Goal: Information Seeking & Learning: Find specific fact

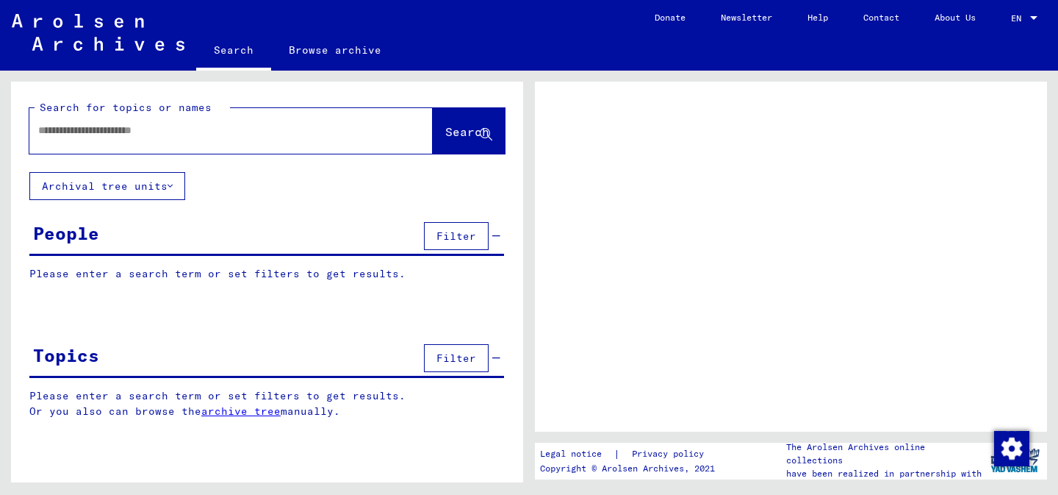
click at [162, 128] on input "text" at bounding box center [217, 130] width 359 height 15
type input "*"
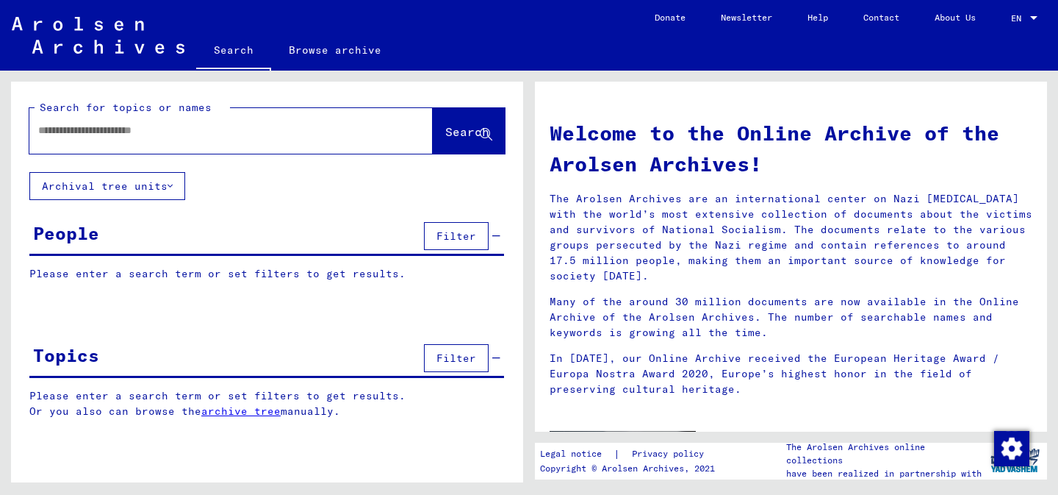
click at [251, 142] on div at bounding box center [208, 130] width 359 height 33
click at [231, 129] on input "text" at bounding box center [213, 130] width 351 height 15
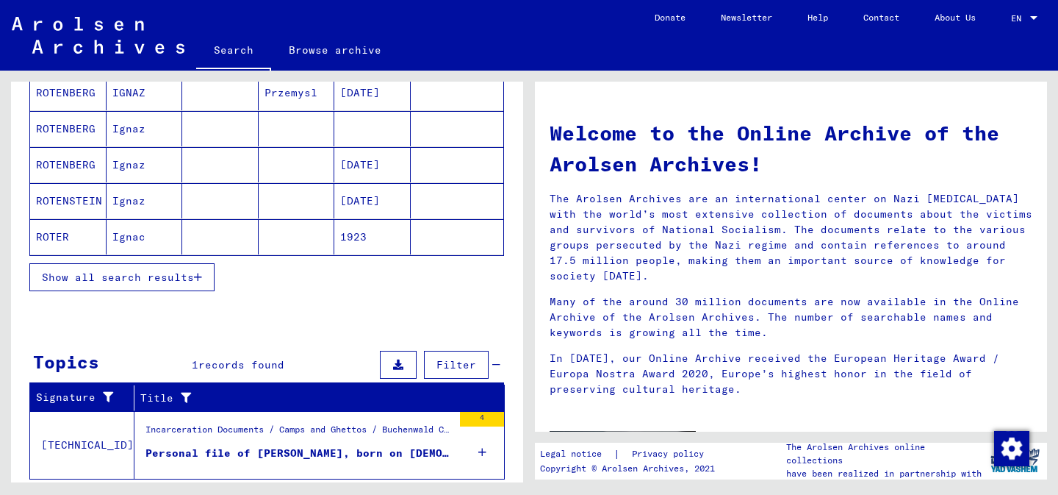
scroll to position [226, 0]
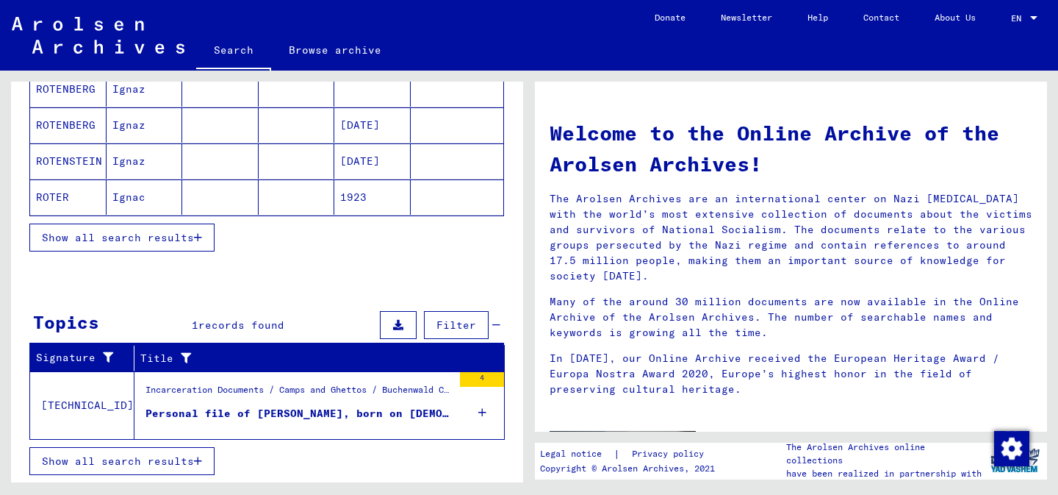
click at [309, 396] on div "Incarceration Documents / Camps and Ghettos / Buchenwald Concentration Camp / I…" at bounding box center [299, 393] width 307 height 21
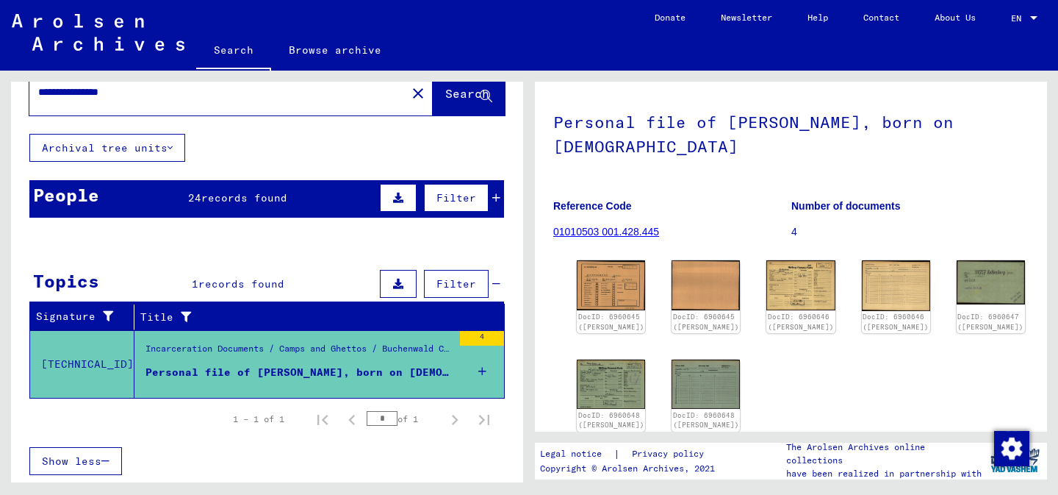
scroll to position [73, 0]
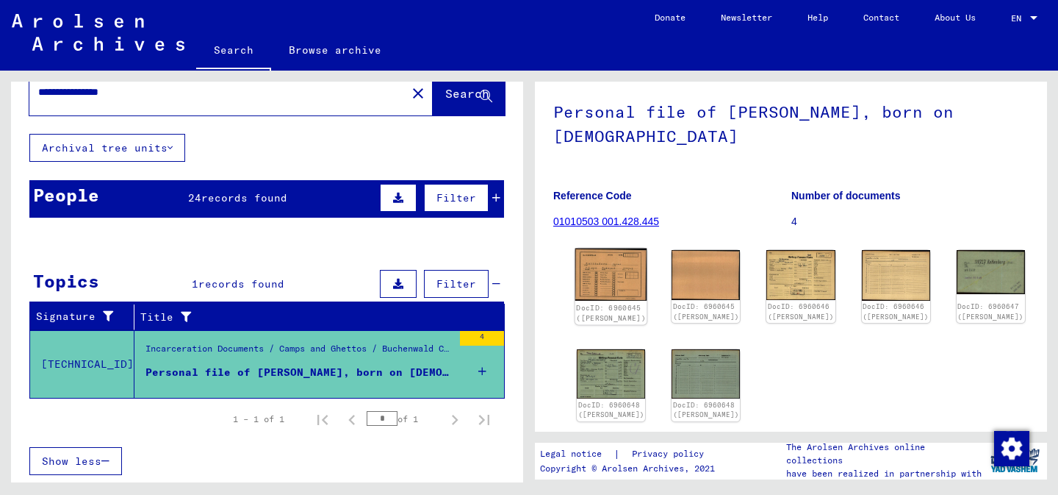
click at [612, 265] on img at bounding box center [611, 274] width 72 height 53
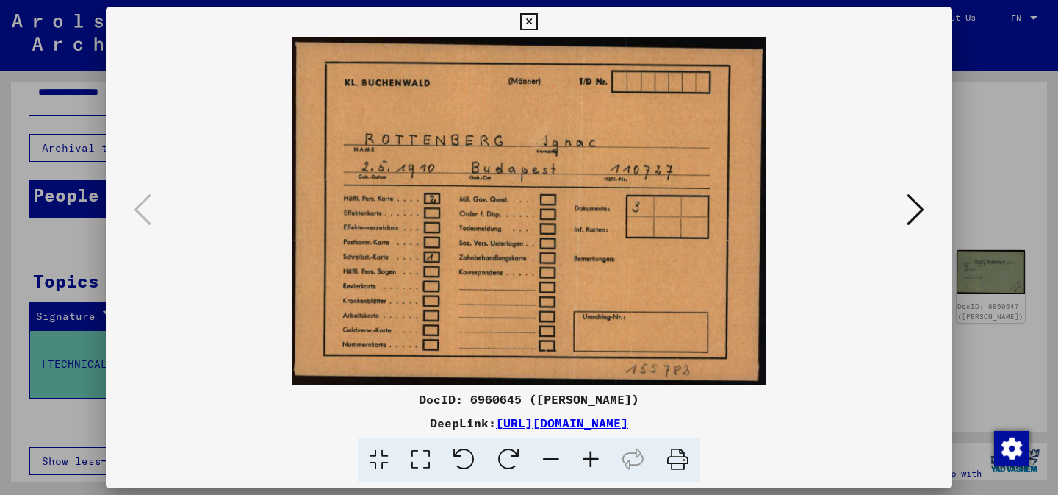
click at [905, 214] on button at bounding box center [915, 211] width 26 height 42
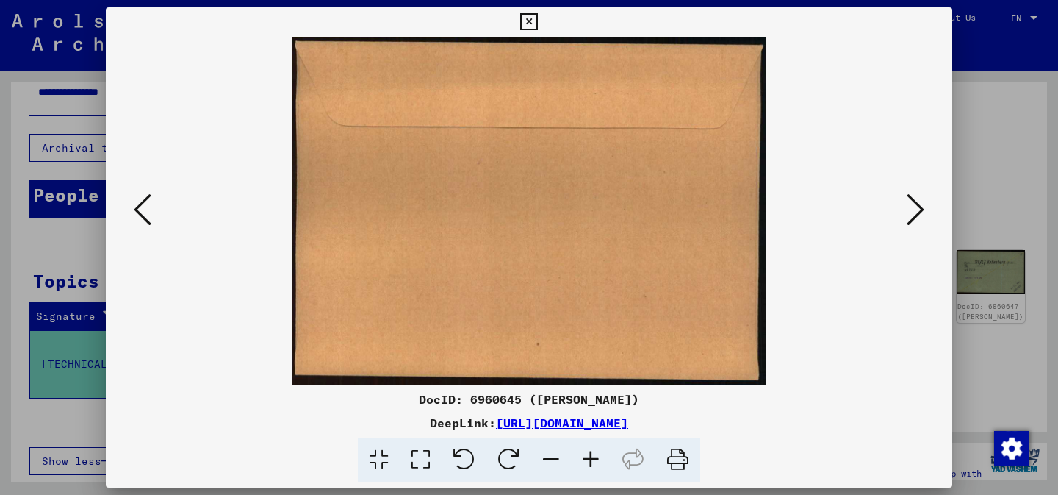
click at [905, 214] on button at bounding box center [915, 211] width 26 height 42
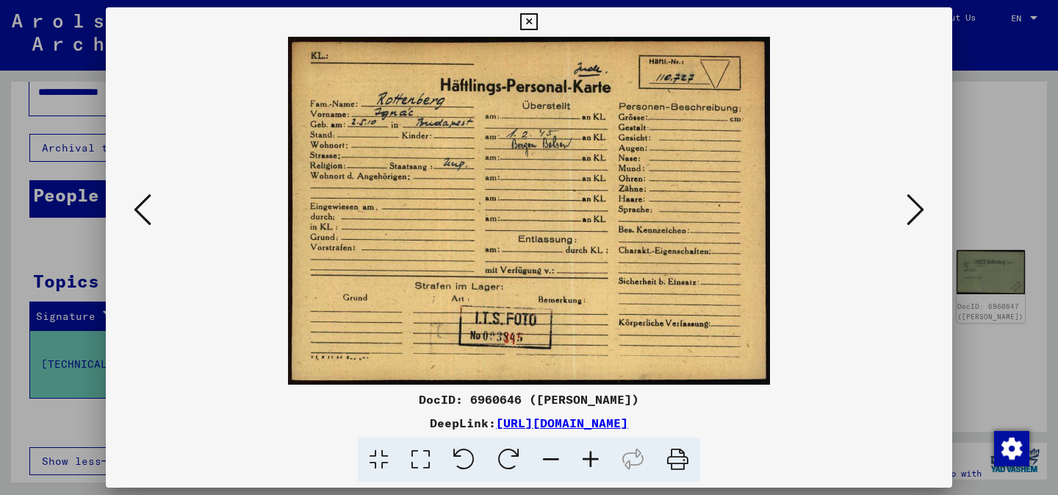
click at [905, 214] on button at bounding box center [915, 211] width 26 height 42
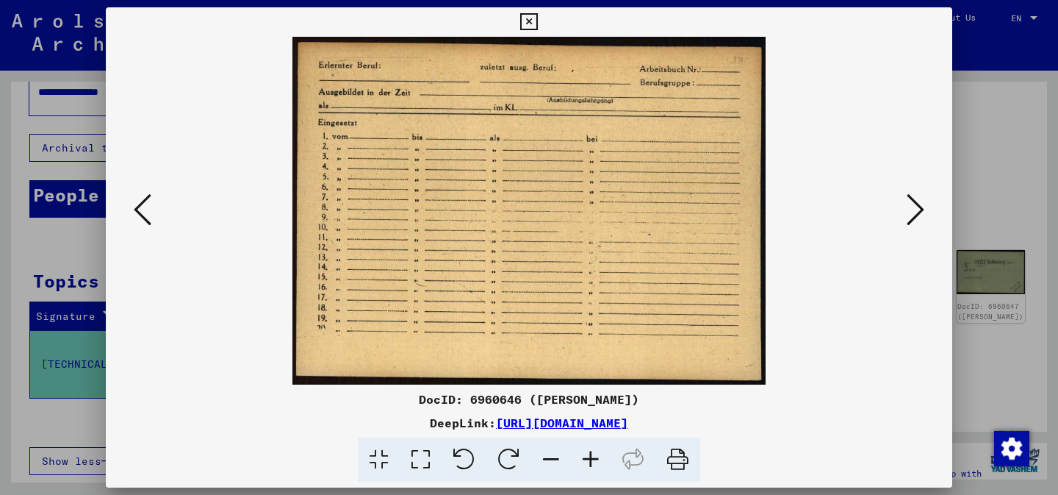
click at [905, 214] on button at bounding box center [915, 211] width 26 height 42
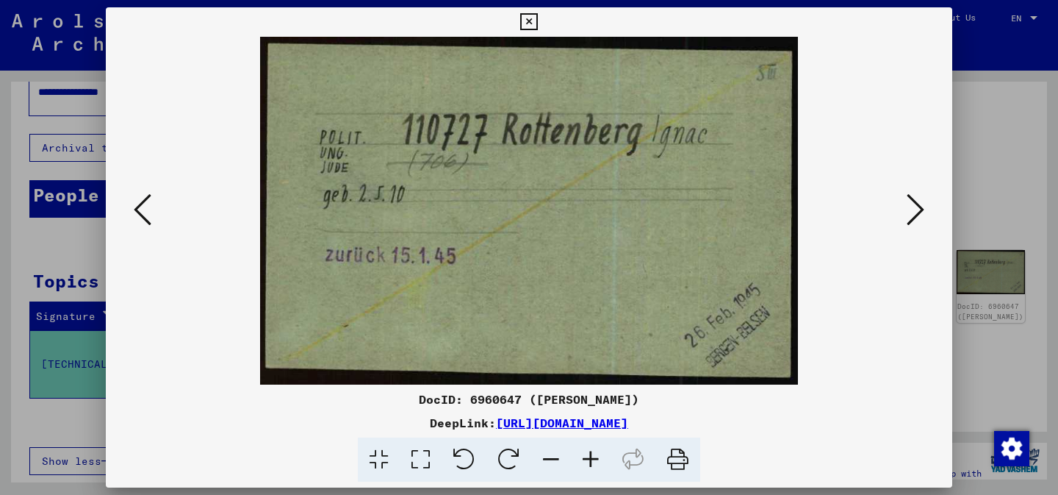
click at [905, 214] on button at bounding box center [915, 211] width 26 height 42
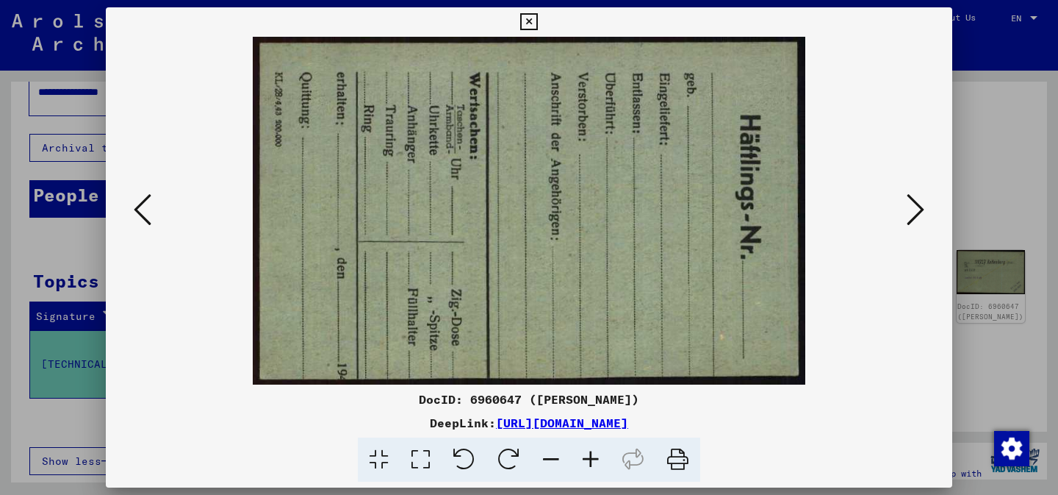
click at [905, 214] on button at bounding box center [915, 211] width 26 height 42
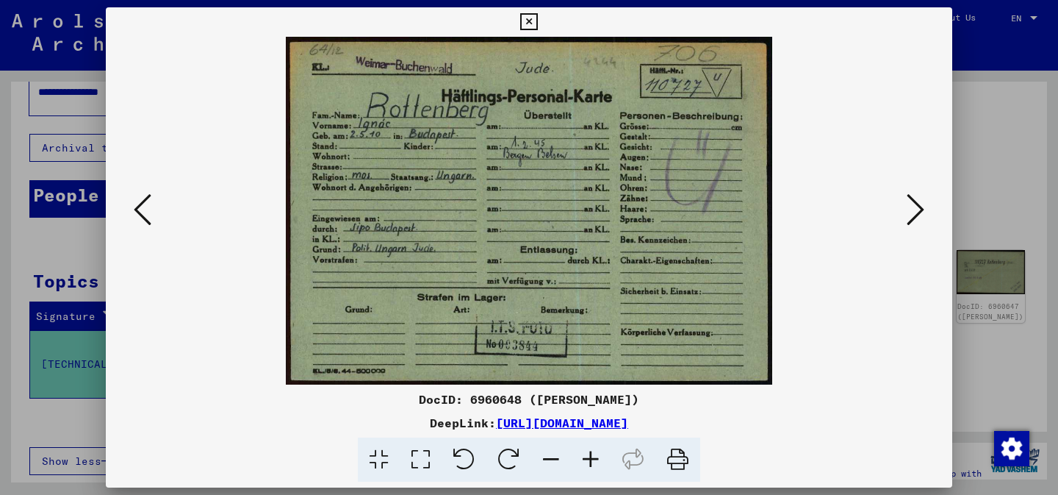
click at [905, 214] on button at bounding box center [915, 211] width 26 height 42
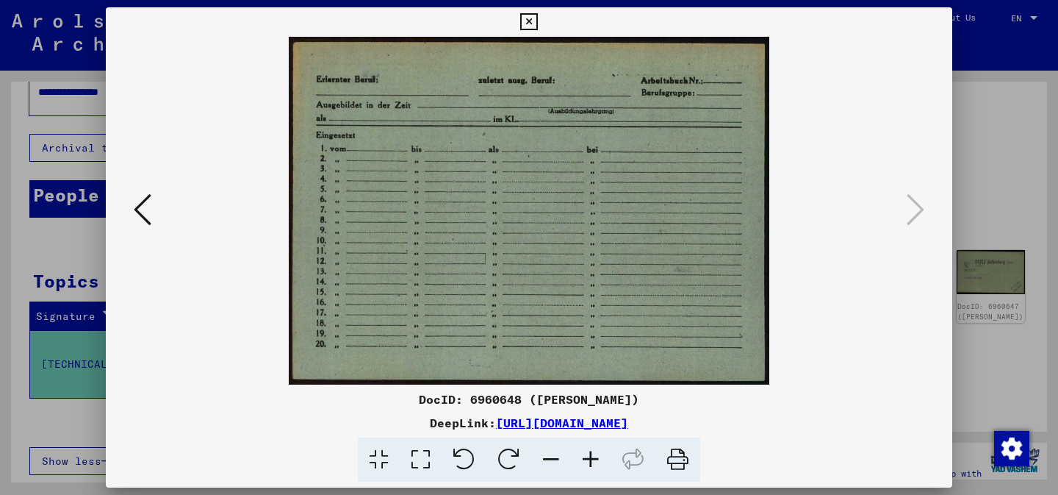
click at [160, 201] on img at bounding box center [529, 211] width 747 height 348
click at [144, 198] on icon at bounding box center [143, 209] width 18 height 35
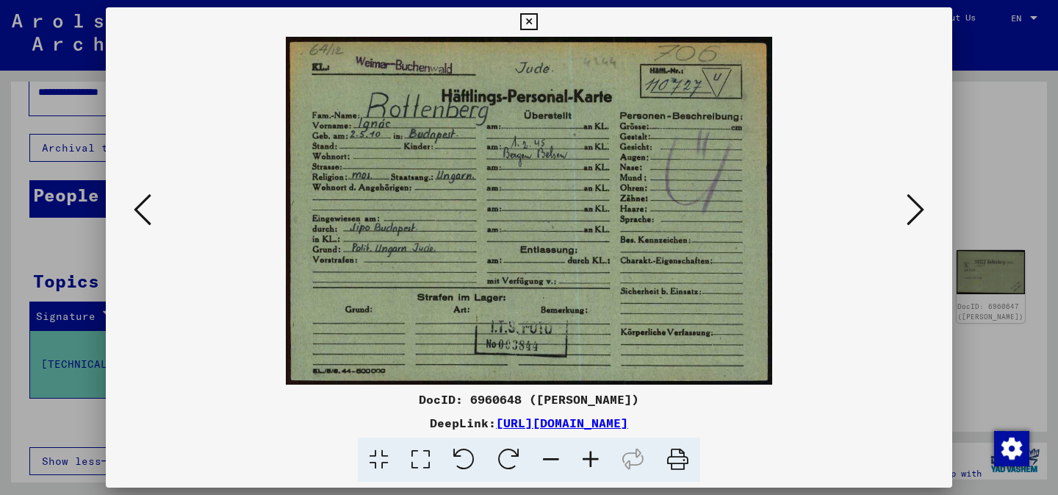
click at [588, 457] on icon at bounding box center [591, 459] width 40 height 45
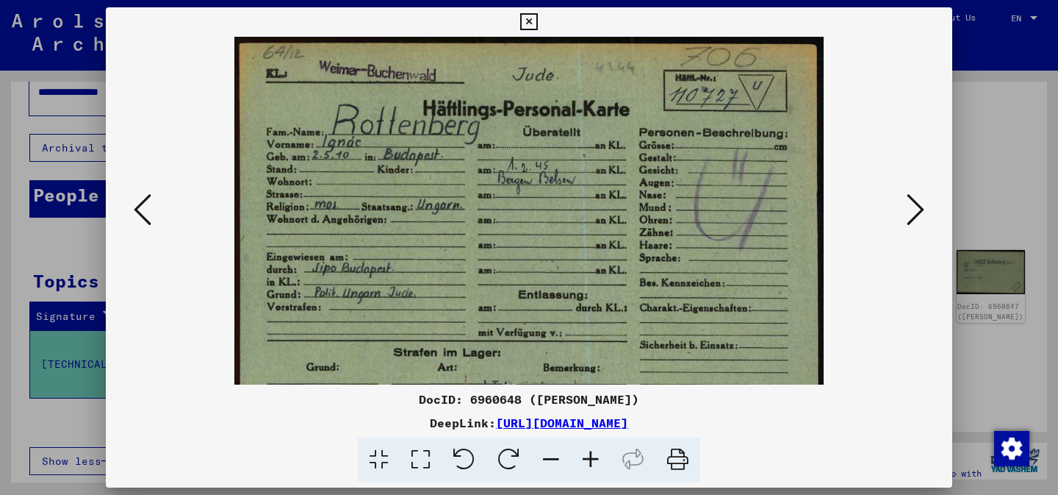
click at [588, 457] on icon at bounding box center [591, 459] width 40 height 45
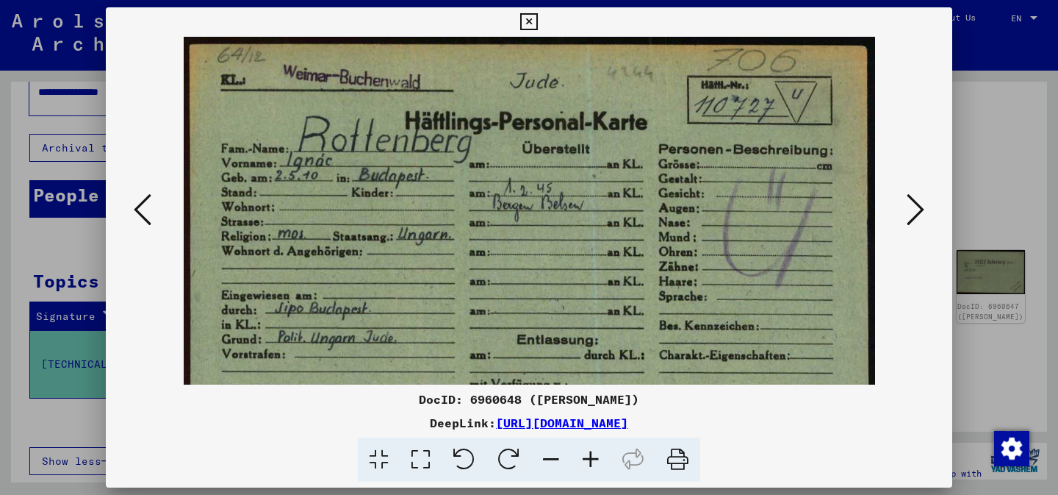
click at [588, 457] on icon at bounding box center [591, 459] width 40 height 45
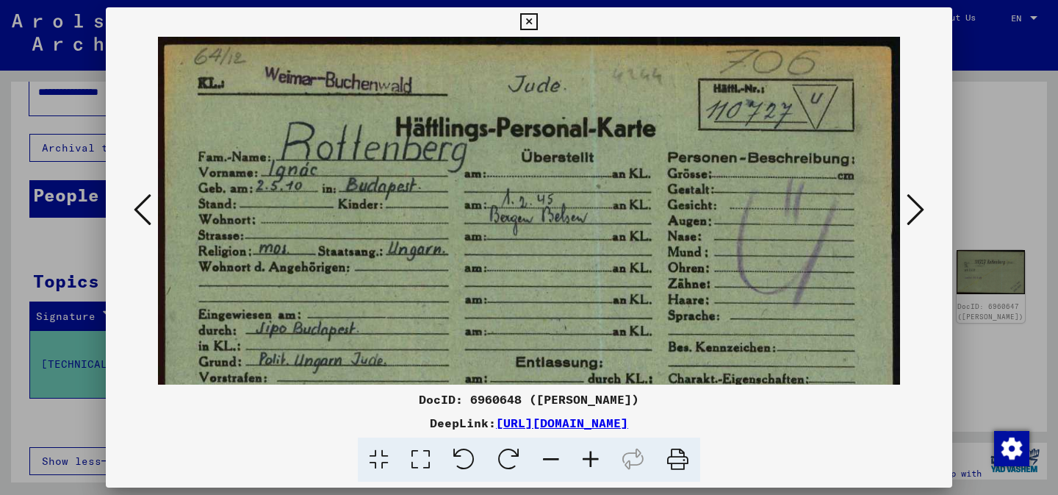
click at [588, 457] on icon at bounding box center [591, 459] width 40 height 45
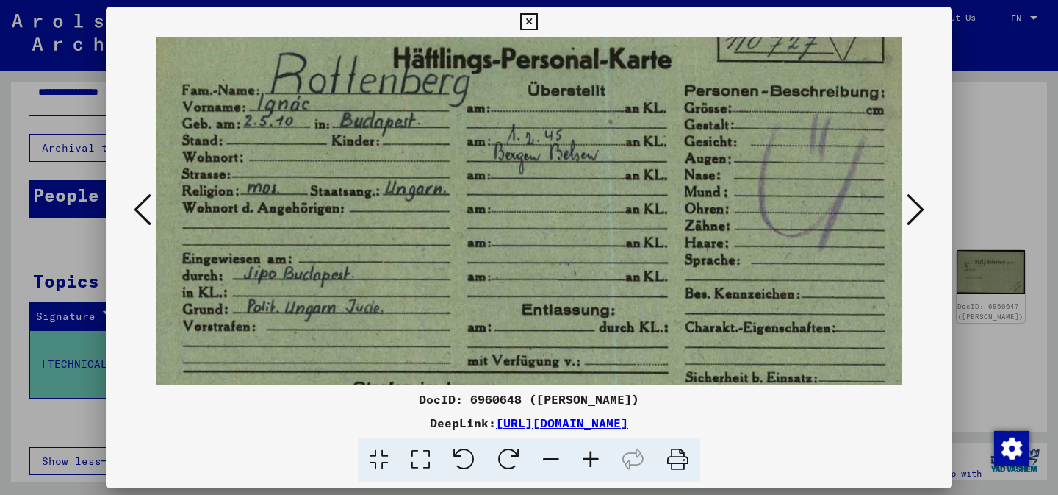
scroll to position [82, 18]
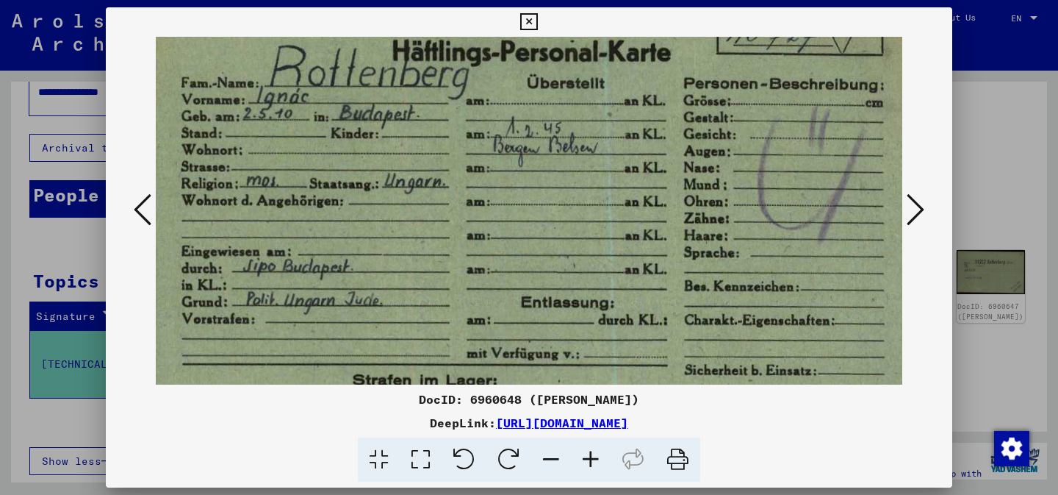
drag, startPoint x: 472, startPoint y: 181, endPoint x: 454, endPoint y: 98, distance: 84.2
click at [454, 98] on img at bounding box center [535, 238] width 794 height 568
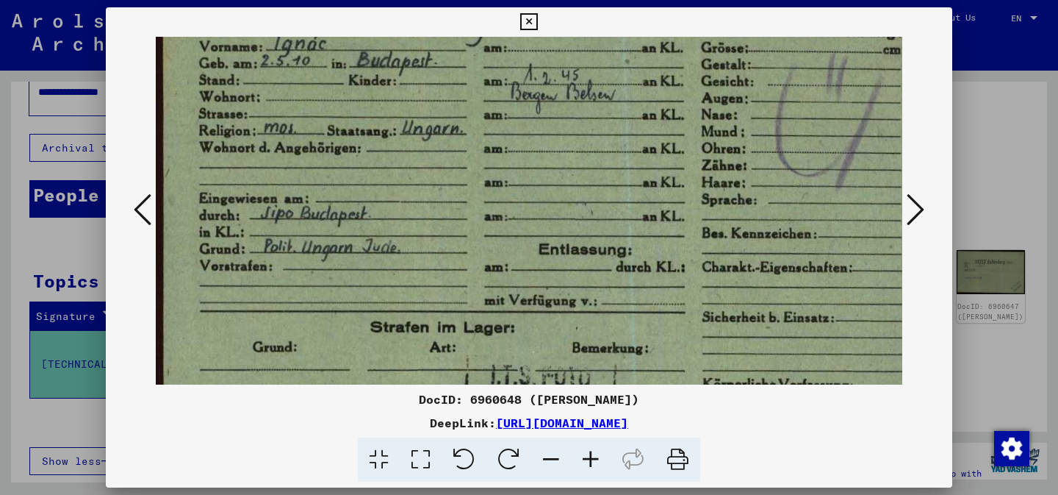
scroll to position [141, 0]
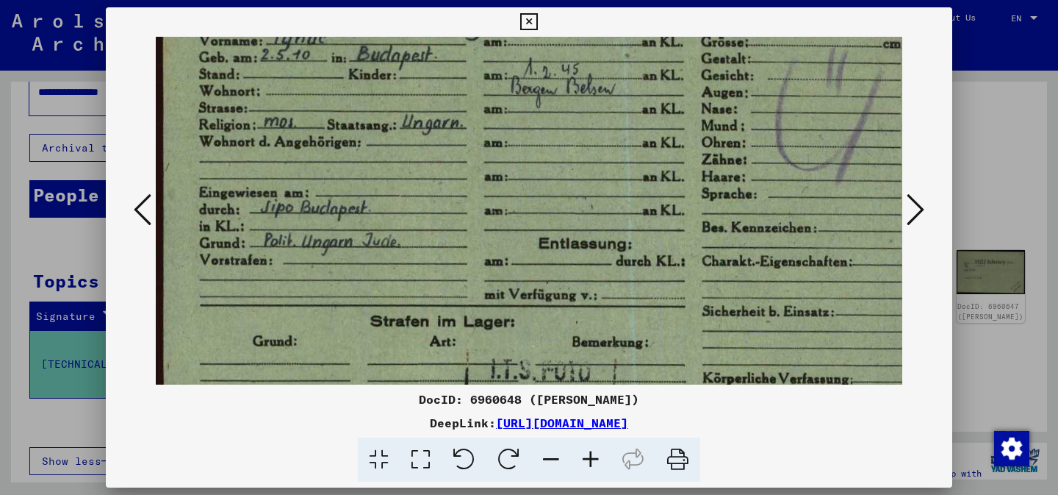
drag, startPoint x: 478, startPoint y: 282, endPoint x: 504, endPoint y: 224, distance: 63.5
click at [505, 223] on img at bounding box center [553, 180] width 794 height 568
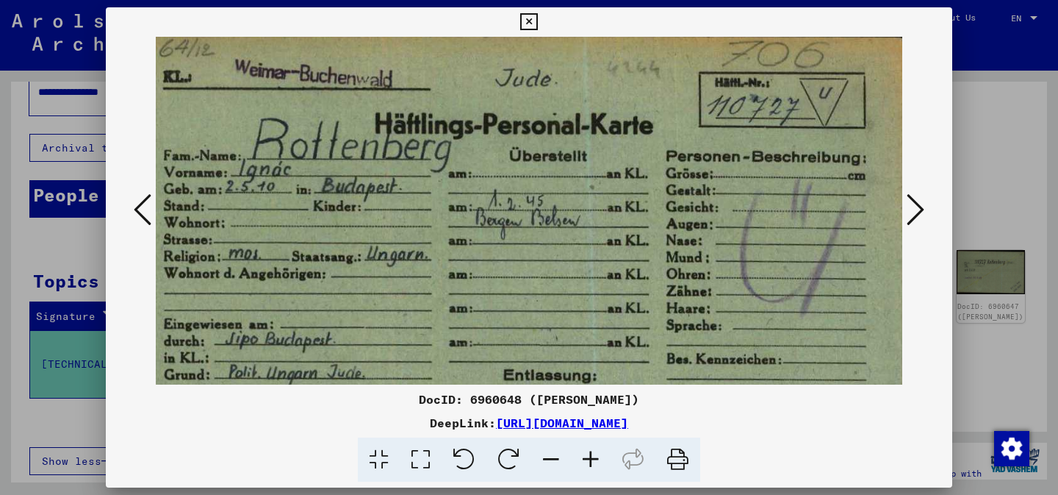
scroll to position [0, 24]
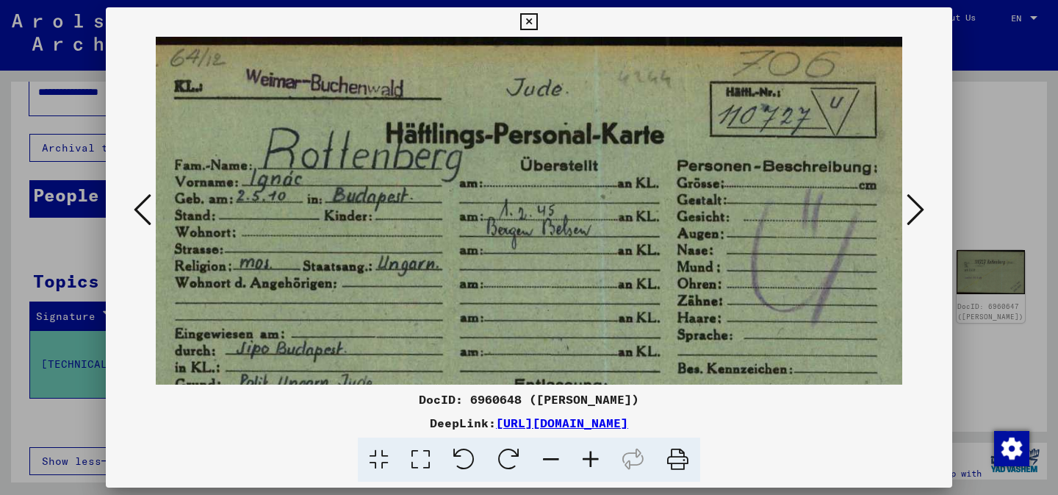
drag, startPoint x: 461, startPoint y: 139, endPoint x: 422, endPoint y: 303, distance: 168.4
click at [422, 303] on img at bounding box center [529, 321] width 794 height 568
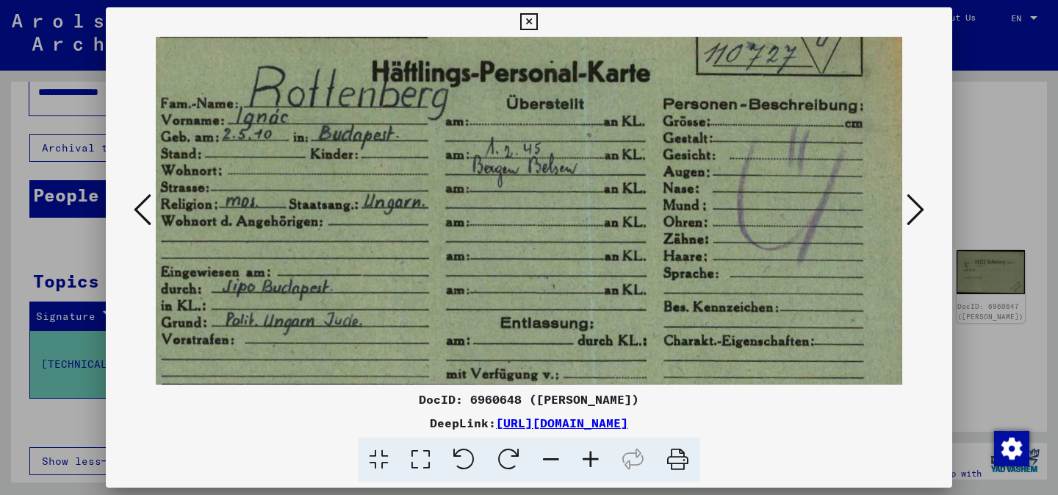
scroll to position [62, 39]
drag, startPoint x: 296, startPoint y: 283, endPoint x: 282, endPoint y: 221, distance: 63.3
click at [282, 221] on img at bounding box center [514, 259] width 794 height 568
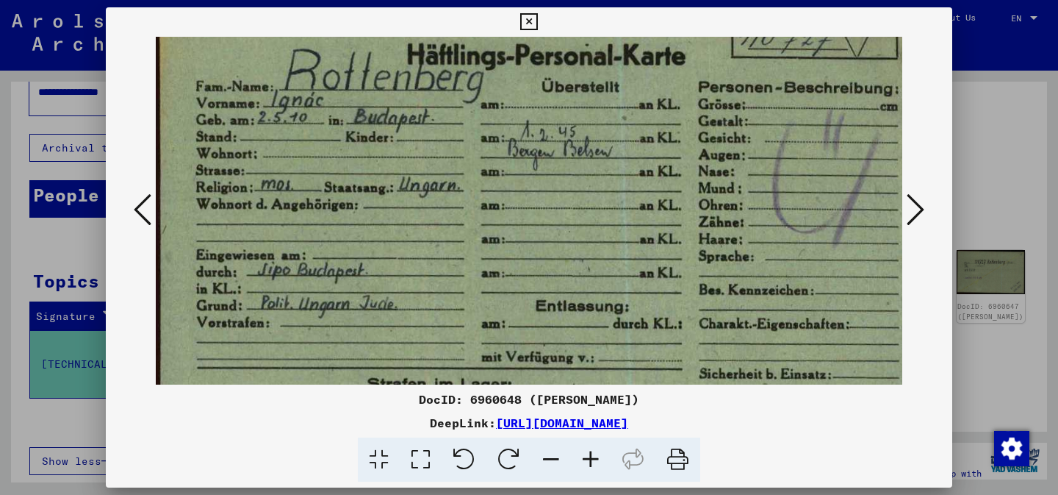
scroll to position [5, 0]
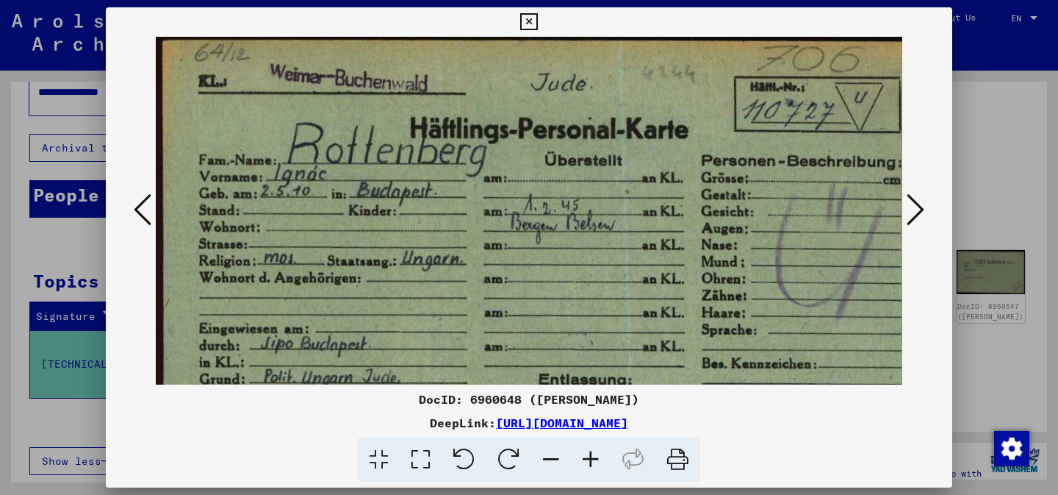
drag, startPoint x: 347, startPoint y: 292, endPoint x: 509, endPoint y: 291, distance: 161.7
click at [508, 291] on img at bounding box center [553, 316] width 794 height 568
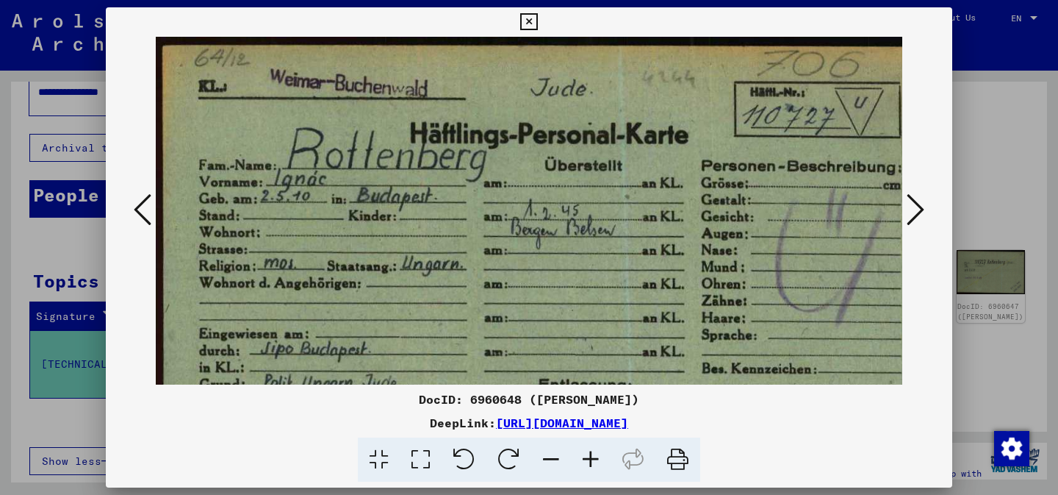
click at [915, 207] on icon at bounding box center [916, 209] width 18 height 35
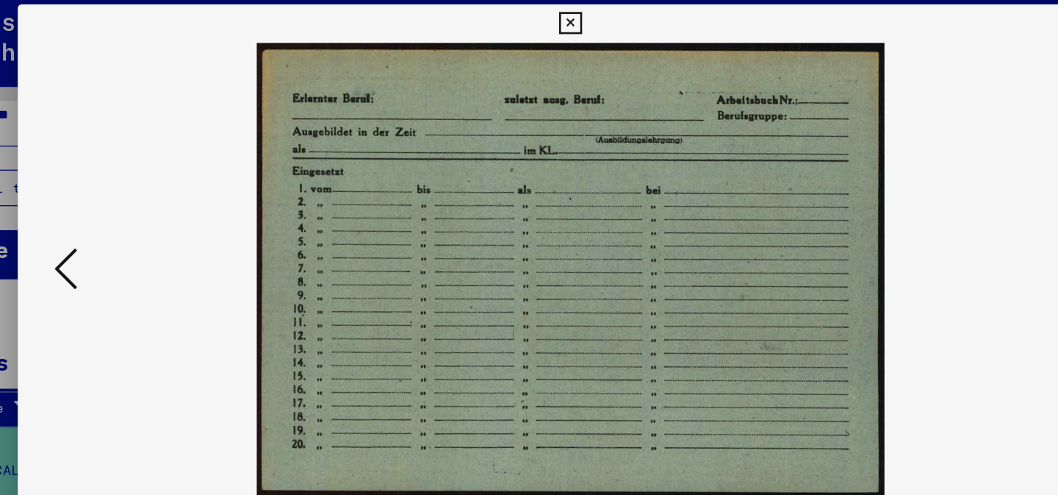
click at [153, 199] on button at bounding box center [142, 211] width 26 height 42
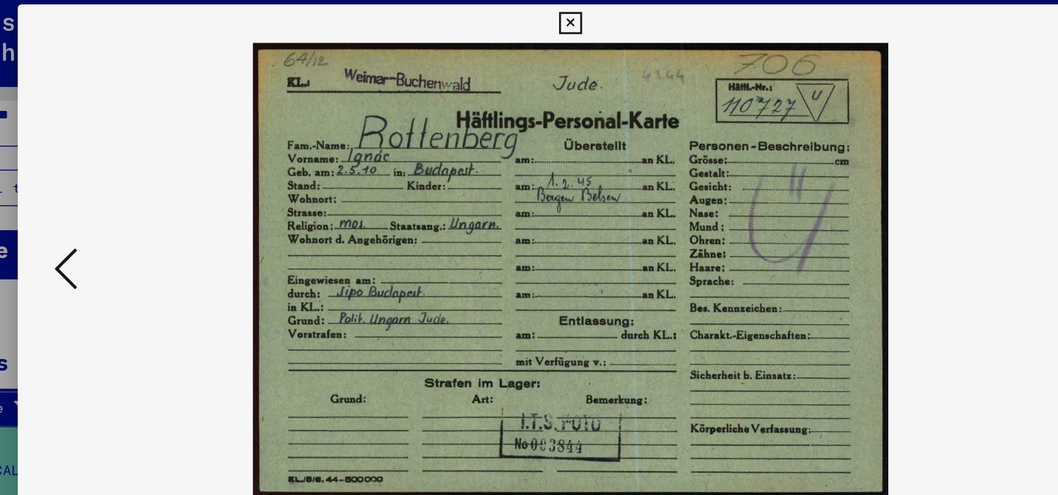
drag, startPoint x: 509, startPoint y: 262, endPoint x: 508, endPoint y: 174, distance: 87.5
click at [508, 174] on img at bounding box center [529, 211] width 486 height 348
drag, startPoint x: 433, startPoint y: 188, endPoint x: 436, endPoint y: 145, distance: 43.5
click at [436, 145] on img at bounding box center [529, 211] width 486 height 348
click at [527, 109] on img at bounding box center [529, 211] width 486 height 348
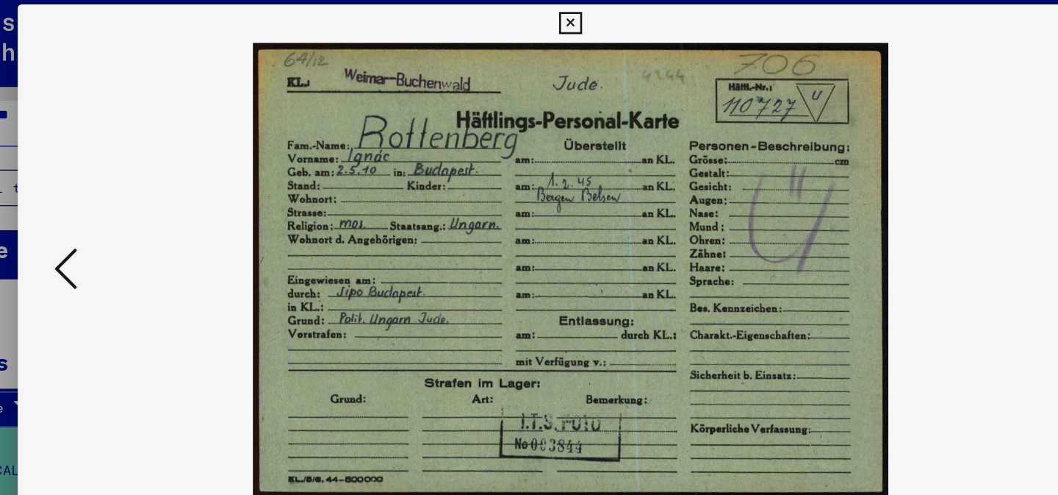
click at [857, 215] on viewer-one-image at bounding box center [529, 211] width 747 height 348
click at [528, 20] on icon at bounding box center [528, 22] width 17 height 18
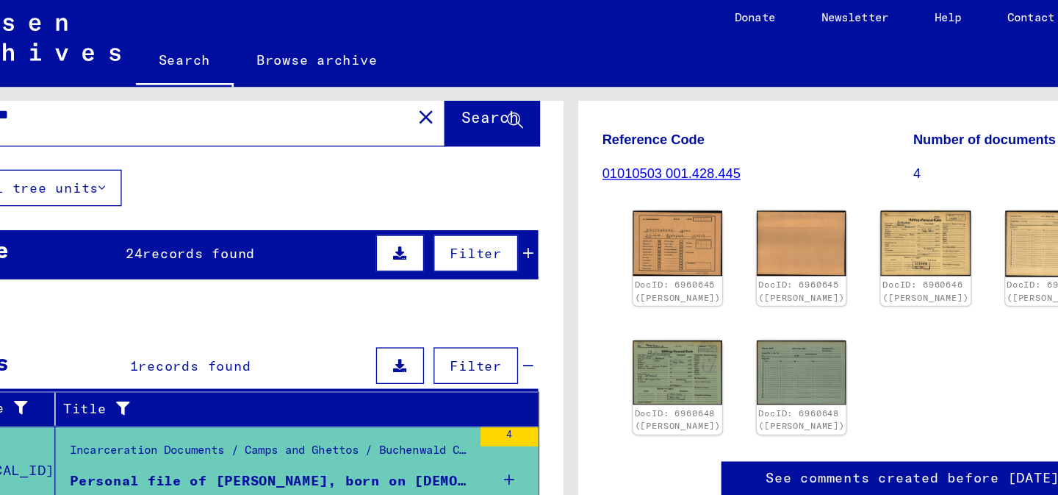
scroll to position [195, 0]
click at [588, 167] on img at bounding box center [611, 190] width 72 height 53
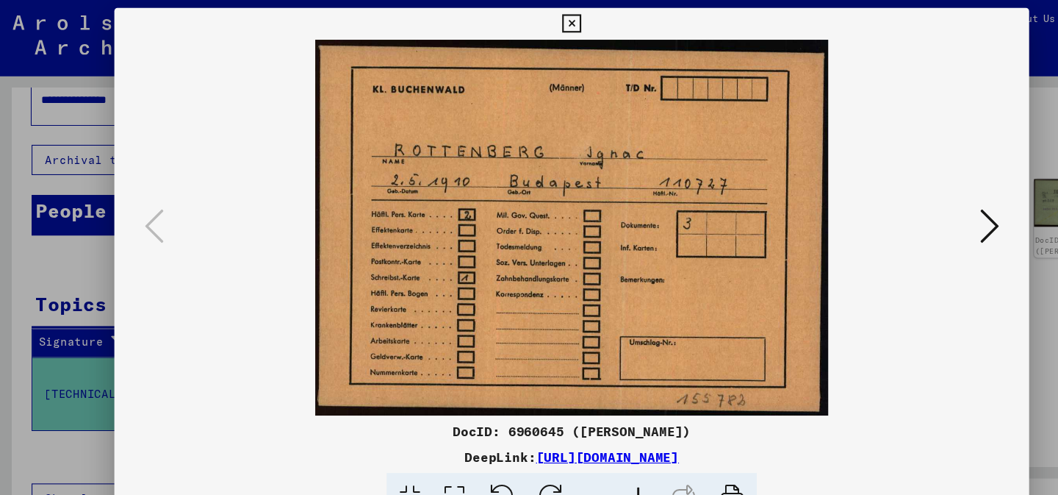
click at [913, 209] on icon at bounding box center [916, 209] width 18 height 35
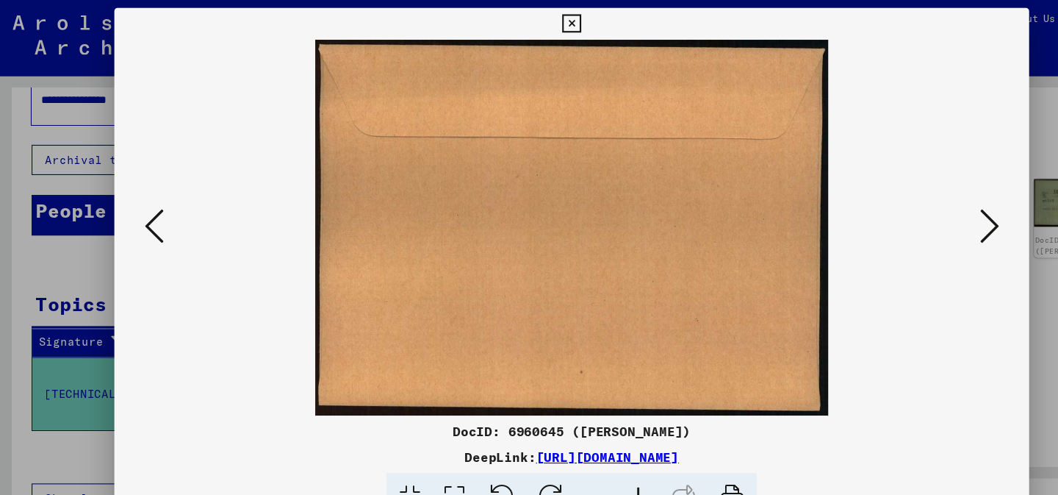
click at [913, 209] on icon at bounding box center [916, 209] width 18 height 35
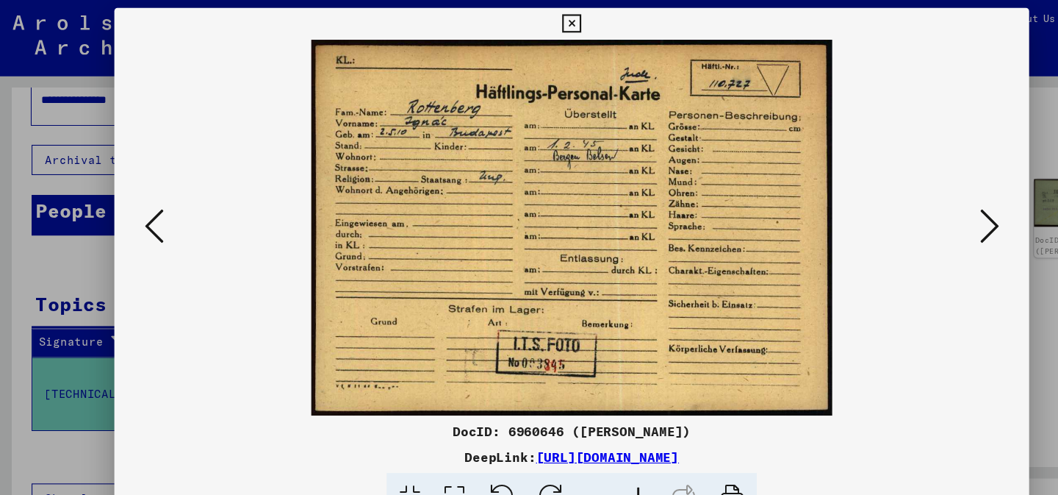
click at [913, 209] on icon at bounding box center [916, 209] width 18 height 35
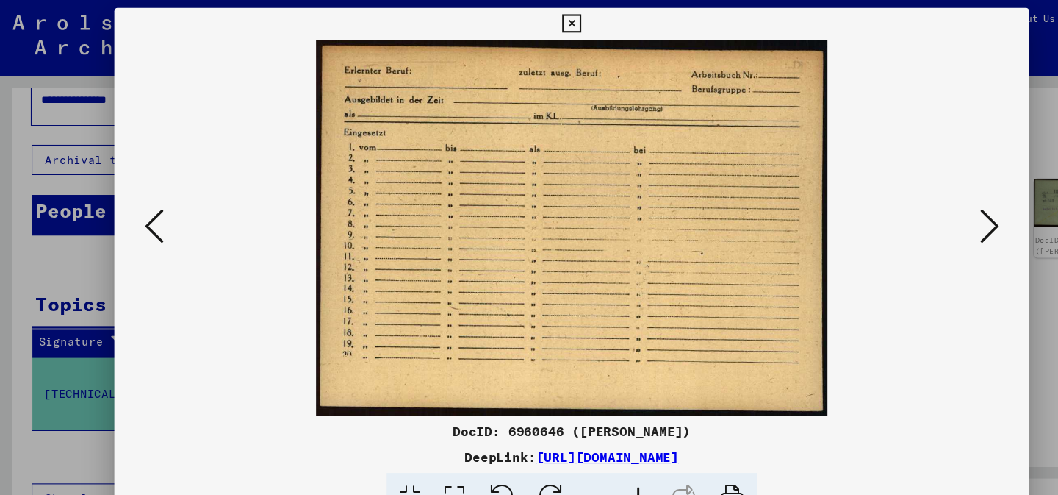
click at [913, 209] on icon at bounding box center [916, 209] width 18 height 35
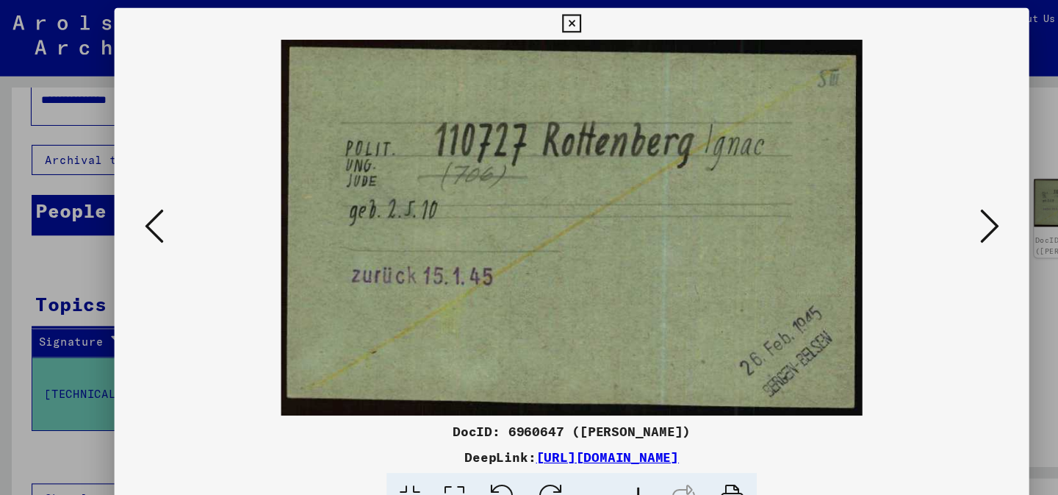
click at [913, 209] on icon at bounding box center [916, 209] width 18 height 35
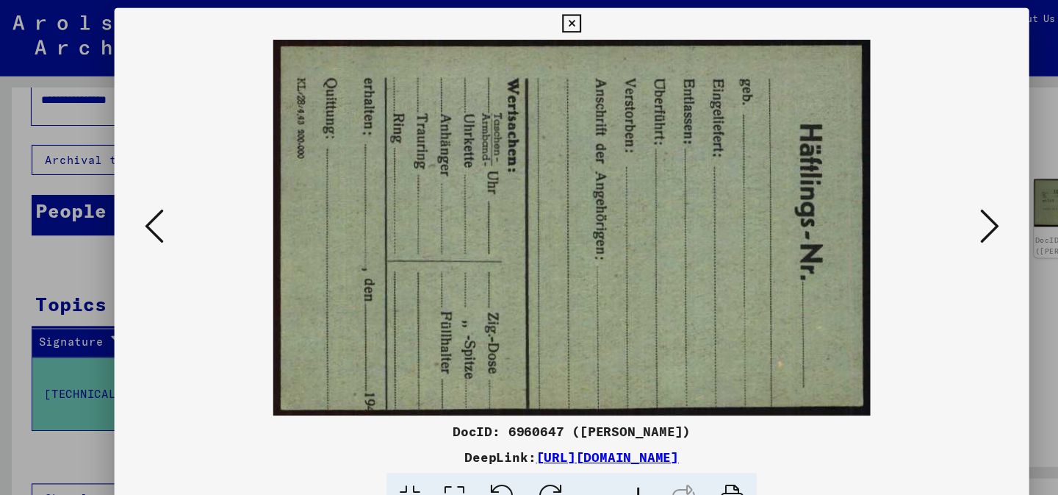
click at [925, 211] on button at bounding box center [915, 211] width 26 height 42
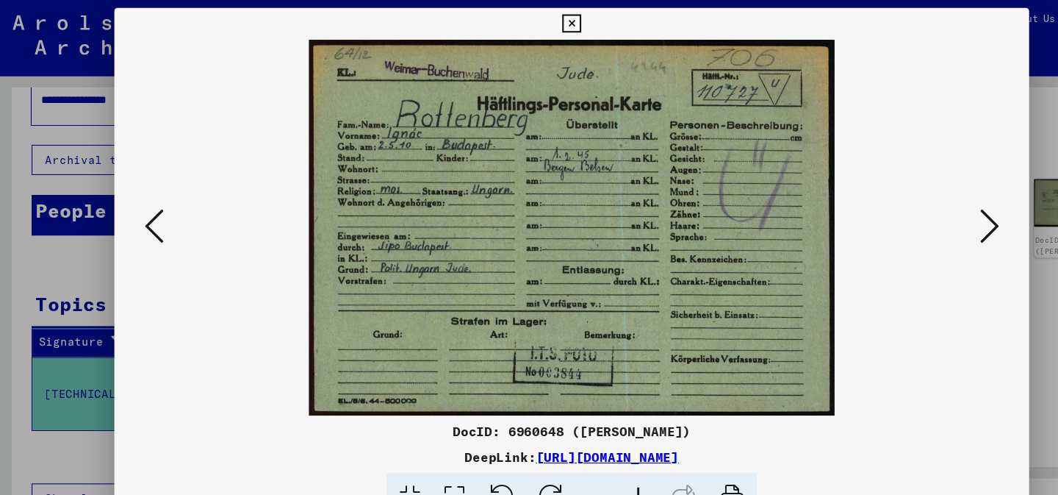
click at [137, 208] on icon at bounding box center [143, 209] width 18 height 35
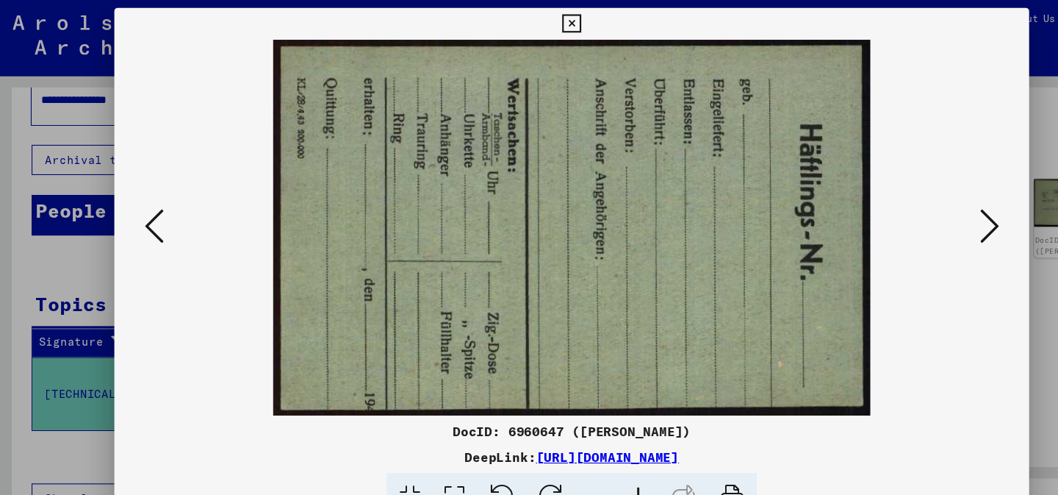
click at [149, 212] on icon at bounding box center [143, 209] width 18 height 35
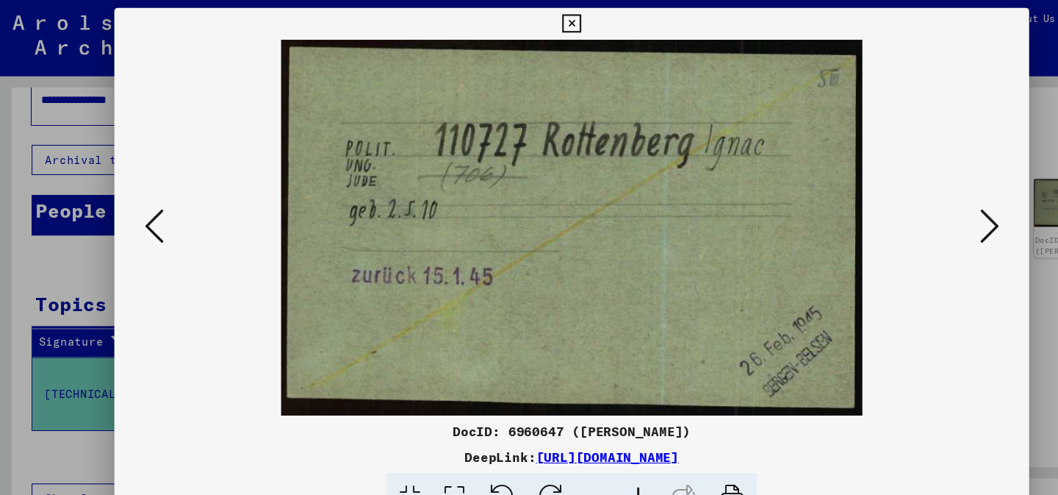
click at [922, 212] on icon at bounding box center [916, 209] width 18 height 35
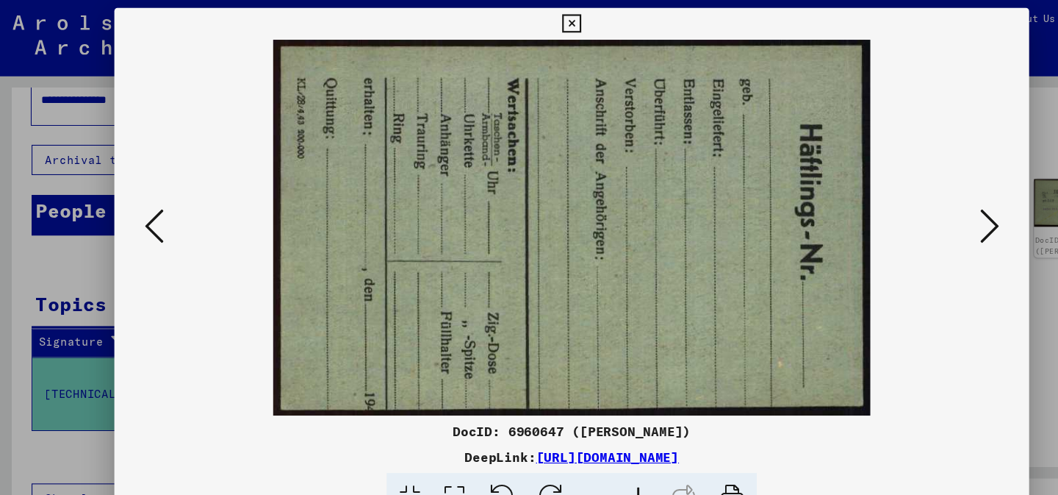
click at [922, 212] on icon at bounding box center [916, 209] width 18 height 35
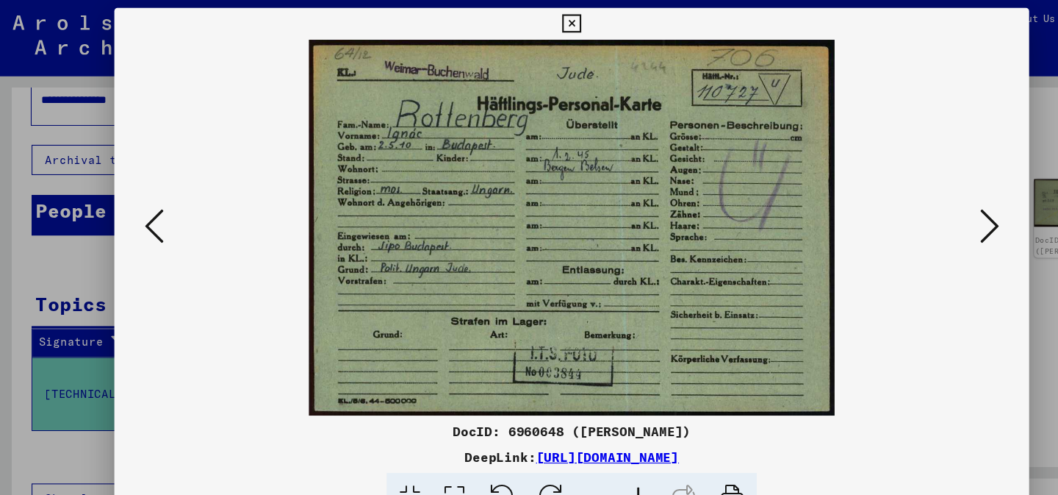
click at [922, 212] on icon at bounding box center [916, 209] width 18 height 35
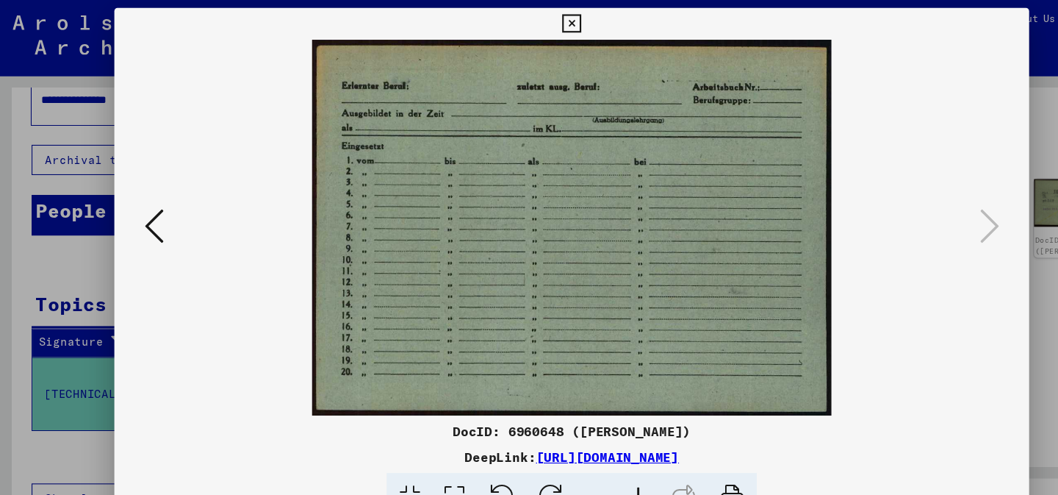
click at [962, 231] on div at bounding box center [529, 247] width 1058 height 495
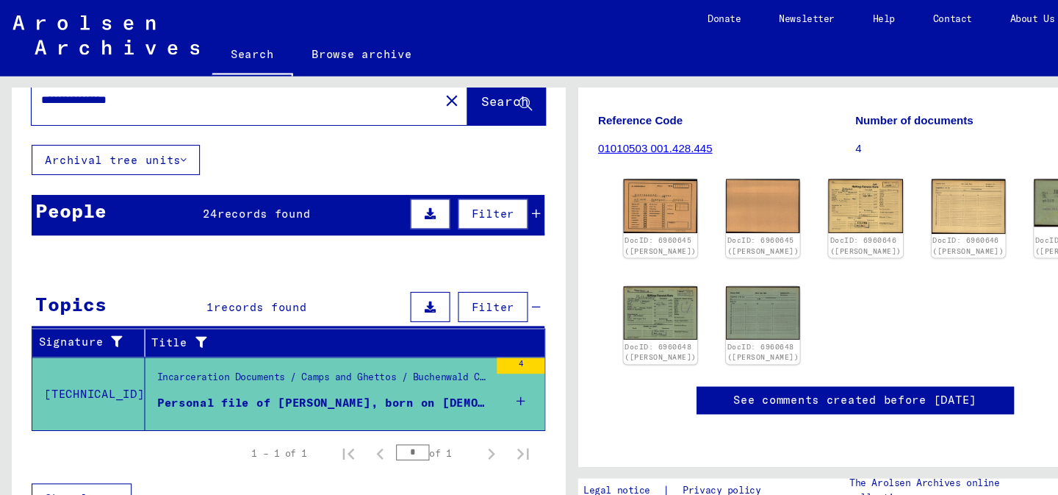
scroll to position [0, 0]
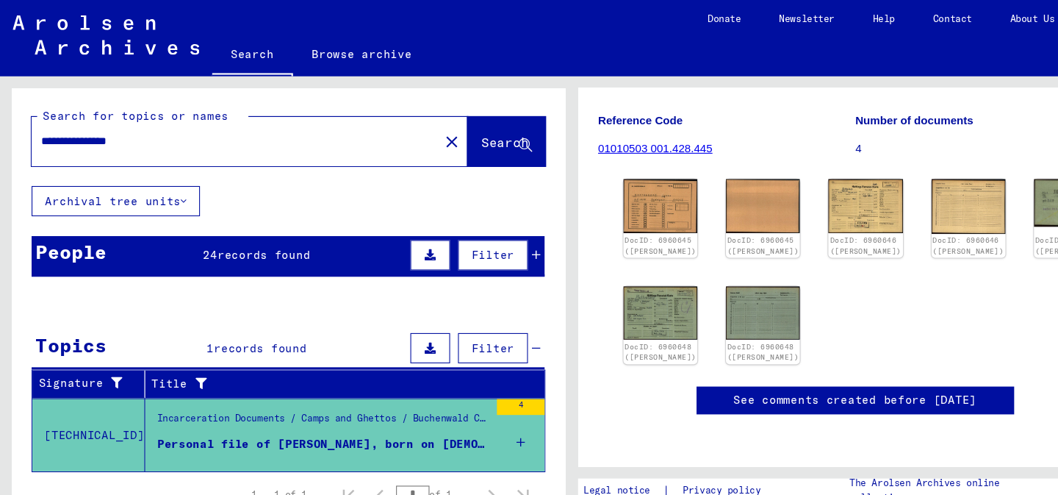
click at [495, 239] on icon at bounding box center [496, 236] width 8 height 10
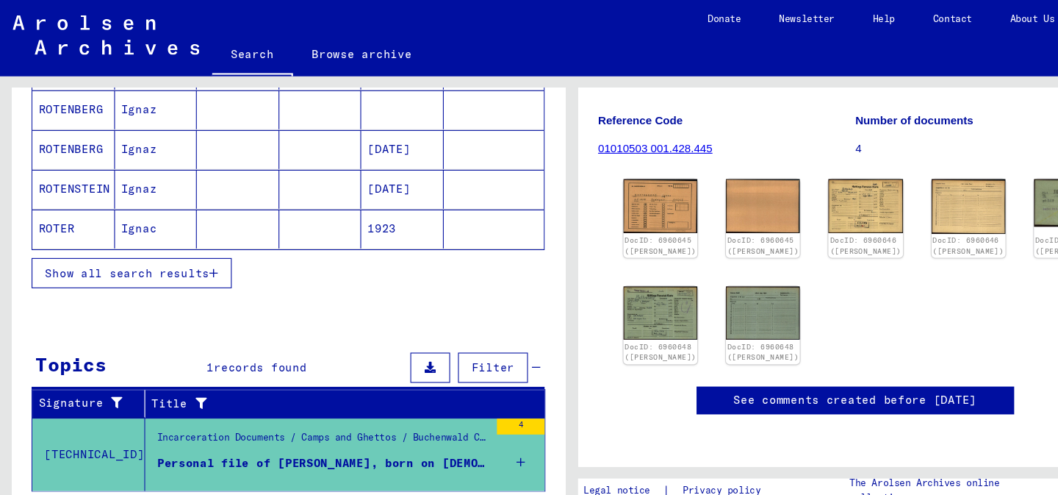
scroll to position [251, 0]
click at [121, 248] on span "Show all search results" at bounding box center [118, 251] width 152 height 13
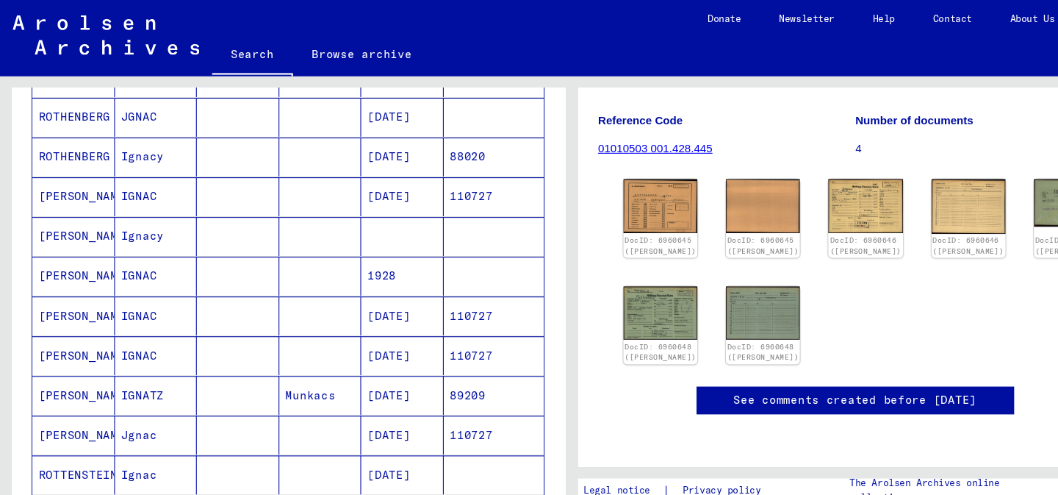
scroll to position [428, 0]
click at [121, 248] on mat-cell "IGNAC" at bounding box center [145, 255] width 76 height 36
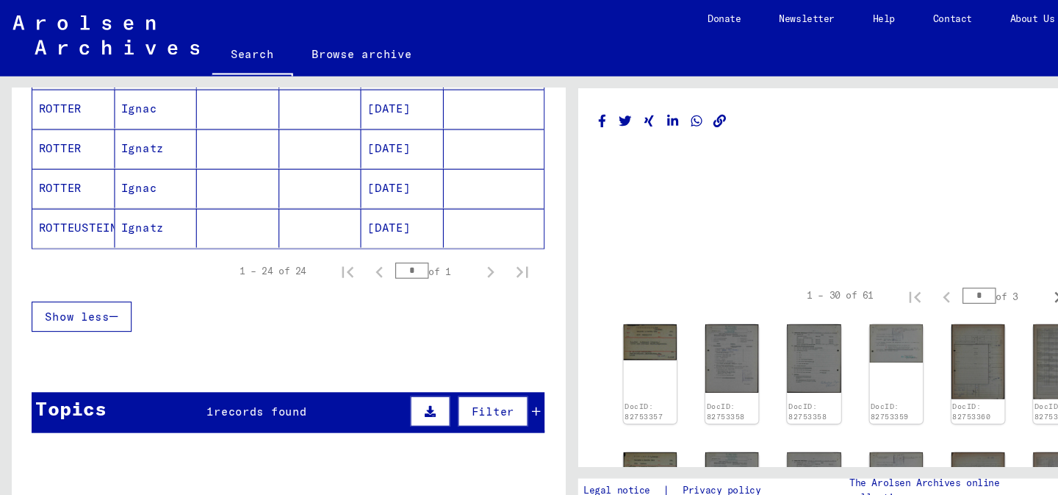
scroll to position [962, 0]
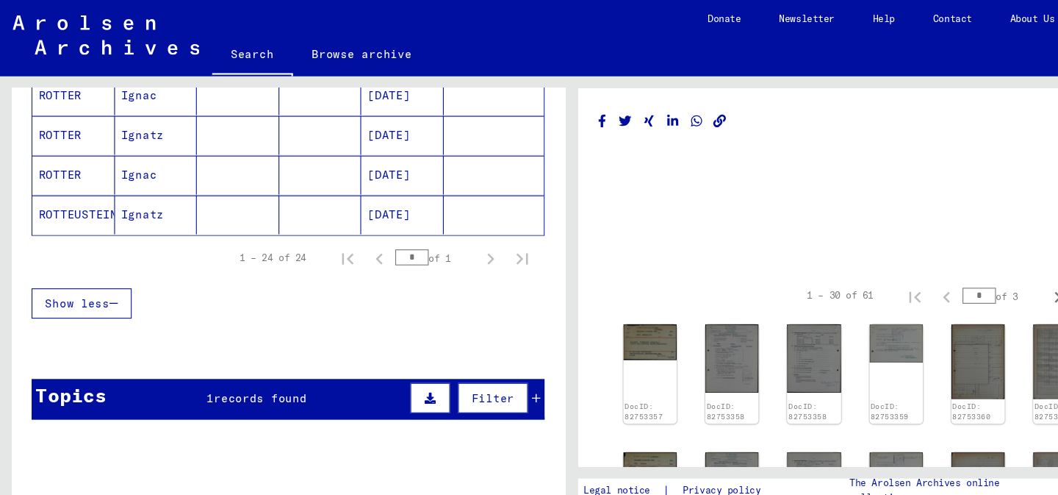
click at [220, 361] on div "1 records found" at bounding box center [238, 368] width 93 height 15
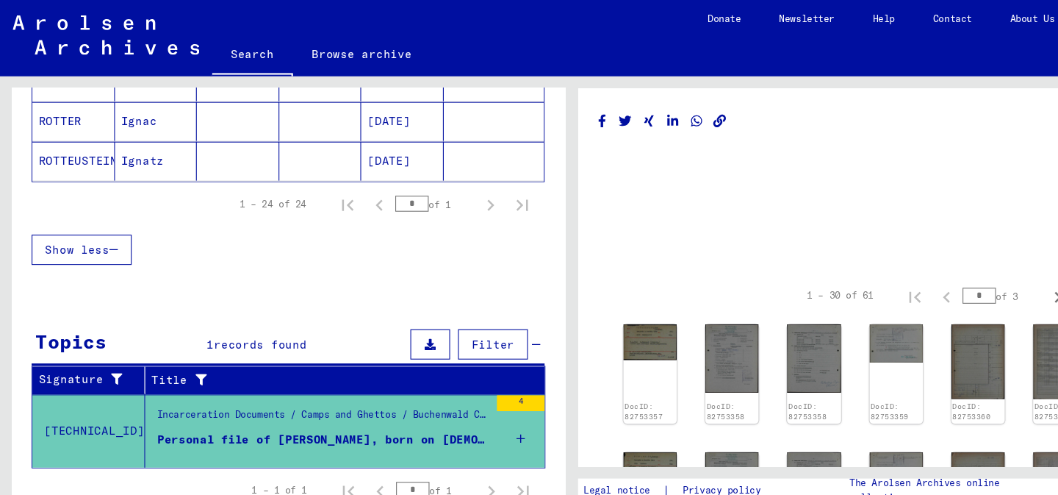
click at [337, 399] on div "Personal file of [PERSON_NAME], born on [DEMOGRAPHIC_DATA]" at bounding box center [299, 406] width 307 height 15
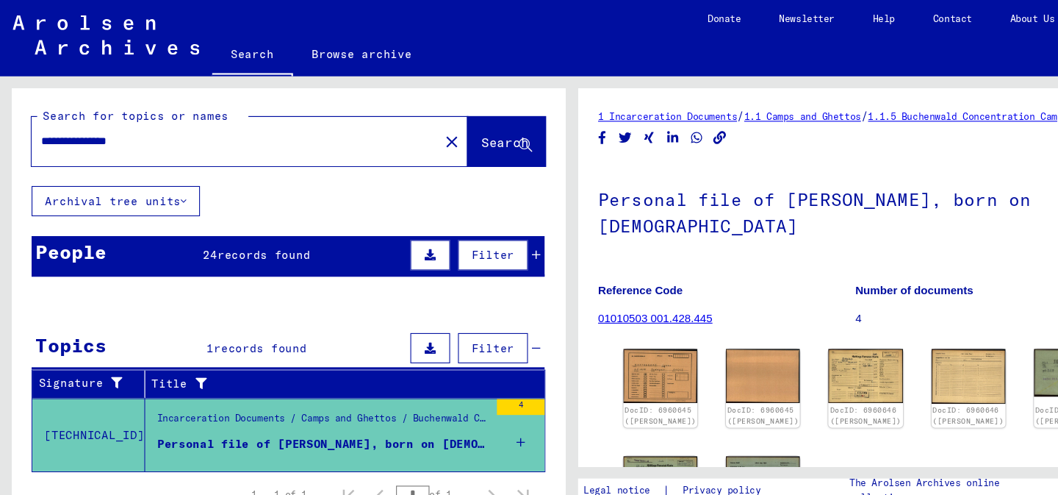
click at [496, 234] on icon at bounding box center [496, 236] width 8 height 10
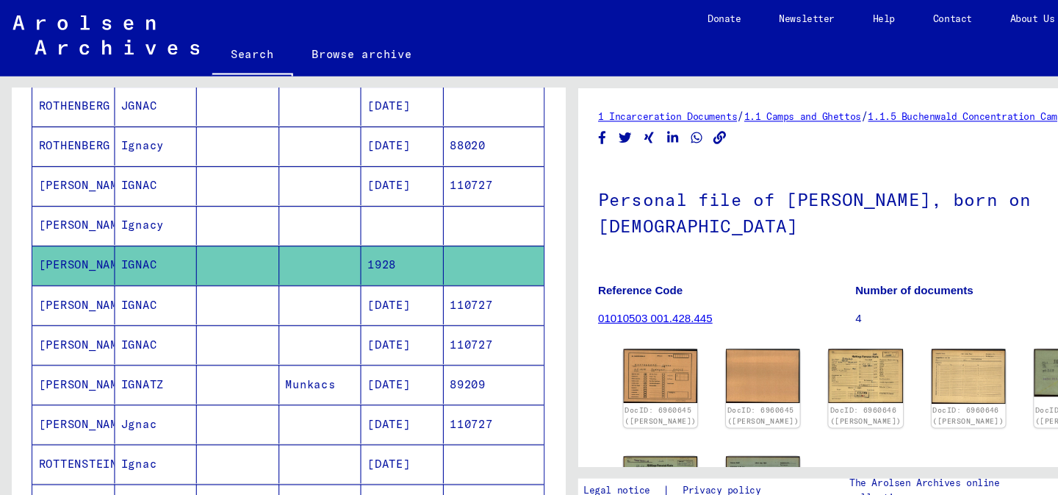
scroll to position [448, 0]
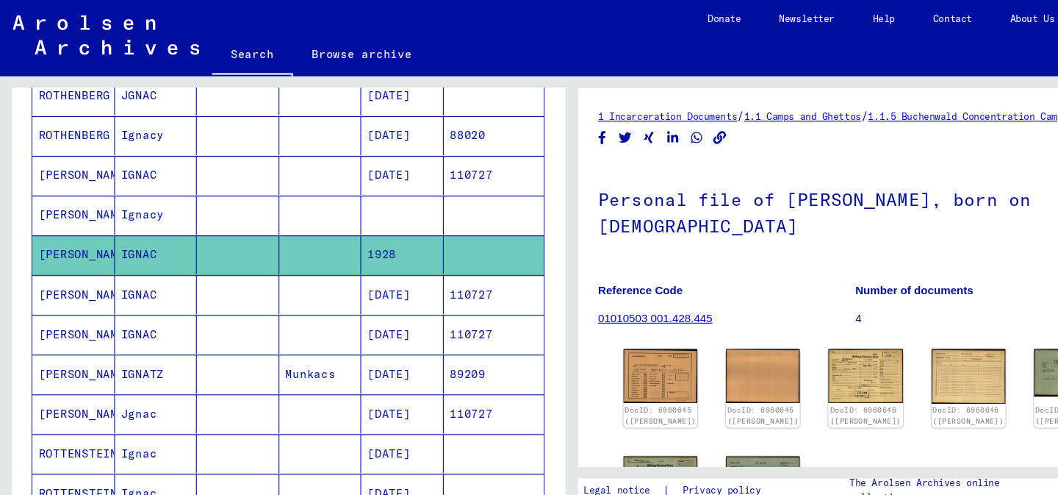
click at [150, 262] on mat-cell "IGNAC" at bounding box center [145, 272] width 76 height 36
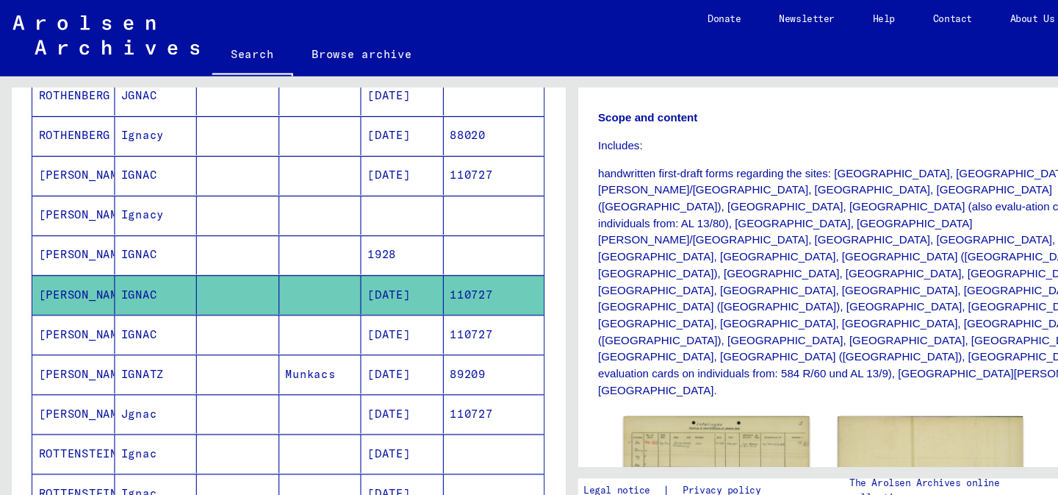
scroll to position [367, 0]
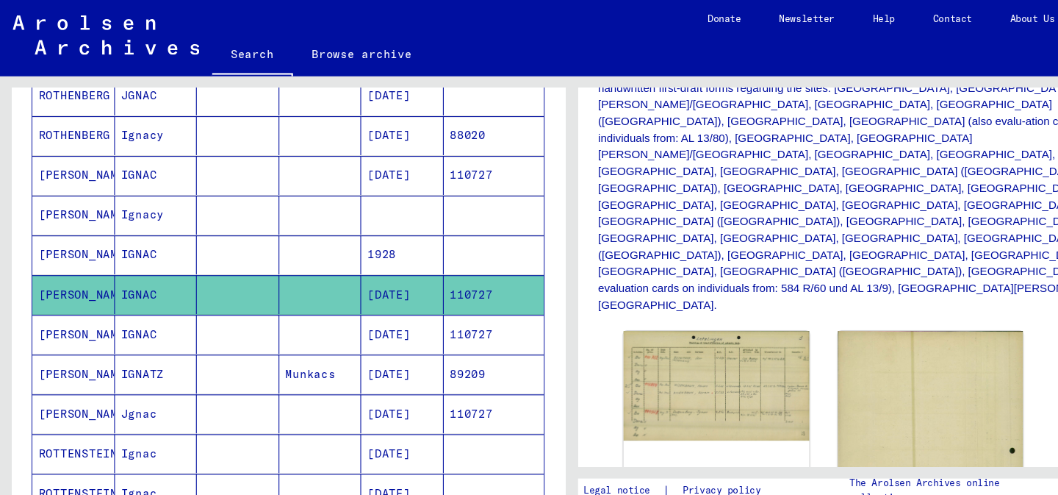
click at [348, 229] on mat-cell "1928" at bounding box center [372, 236] width 76 height 36
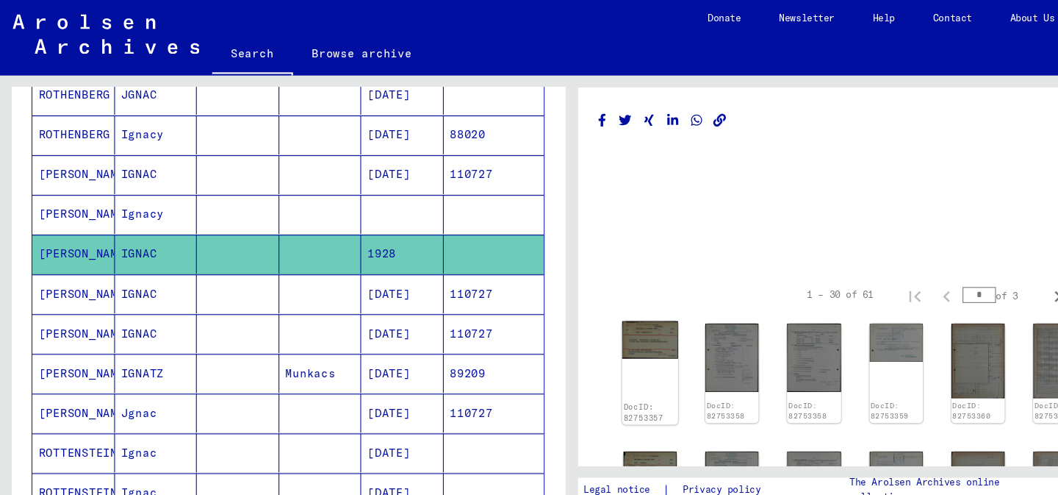
click at [598, 316] on img at bounding box center [601, 315] width 52 height 35
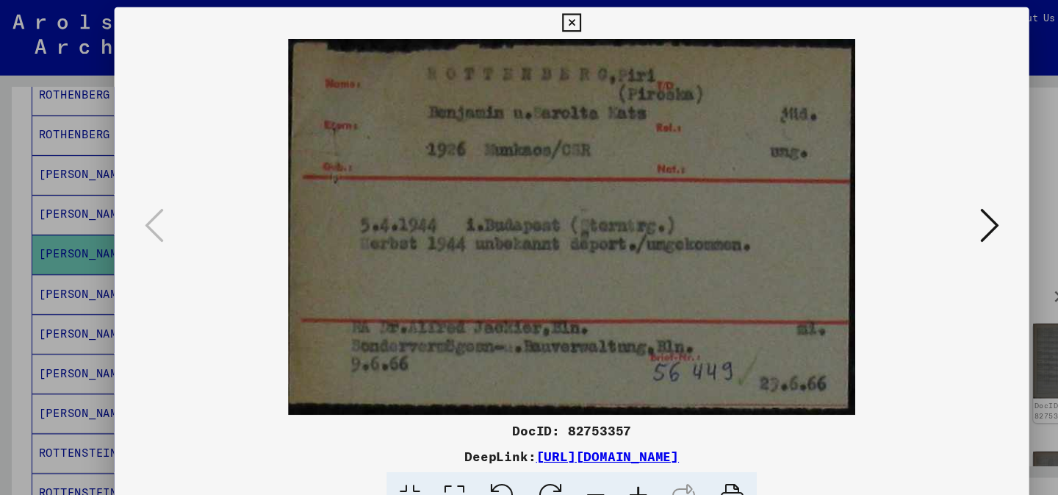
click at [913, 211] on icon at bounding box center [916, 209] width 18 height 35
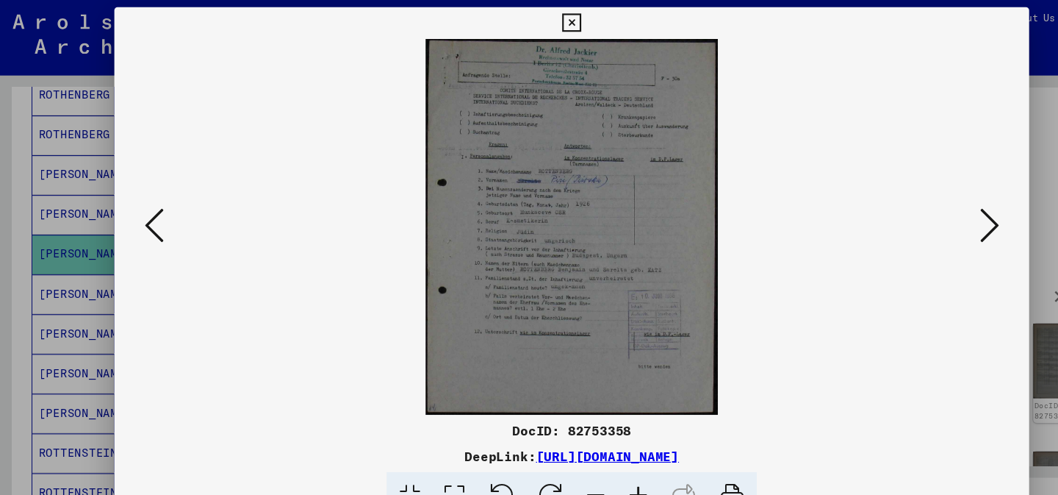
click at [913, 211] on icon at bounding box center [916, 209] width 18 height 35
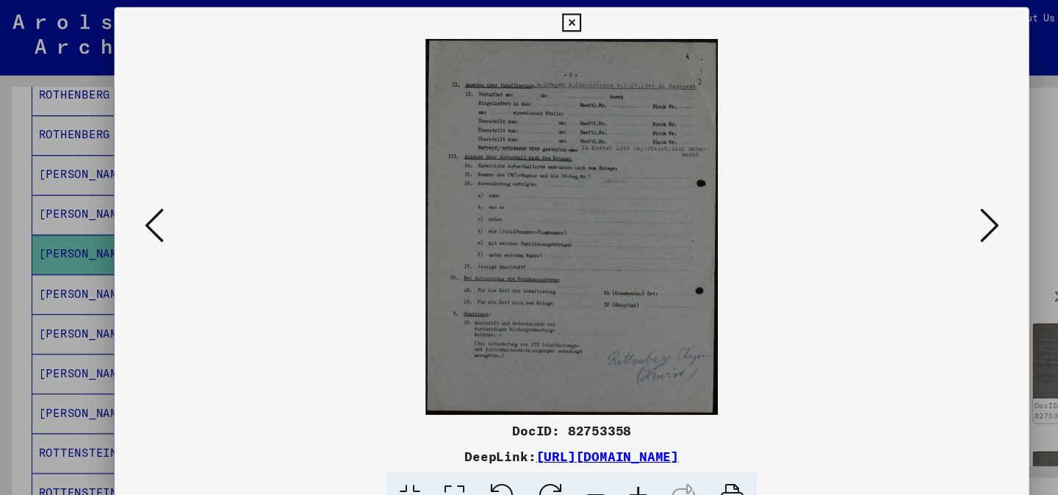
click at [968, 234] on div at bounding box center [529, 247] width 1058 height 495
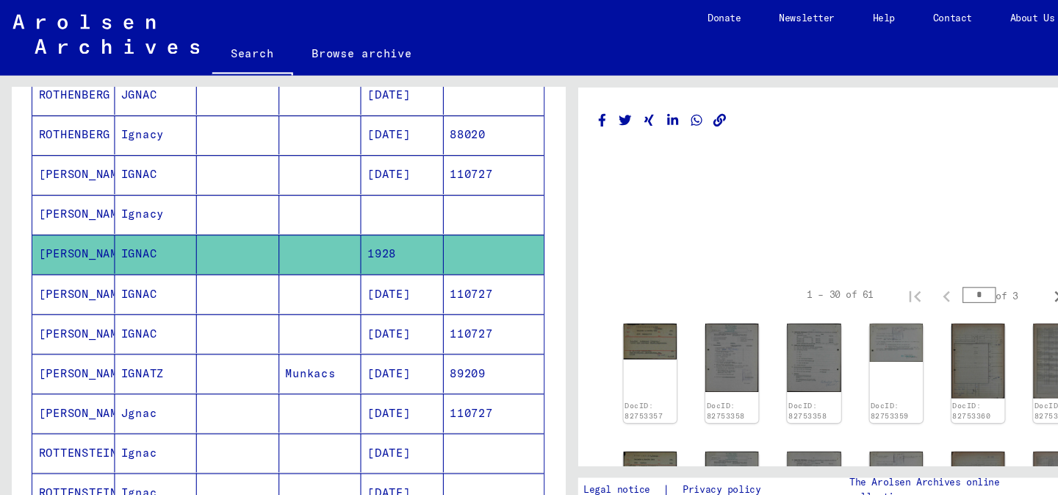
click at [162, 287] on mat-cell "IGNAC" at bounding box center [145, 272] width 76 height 36
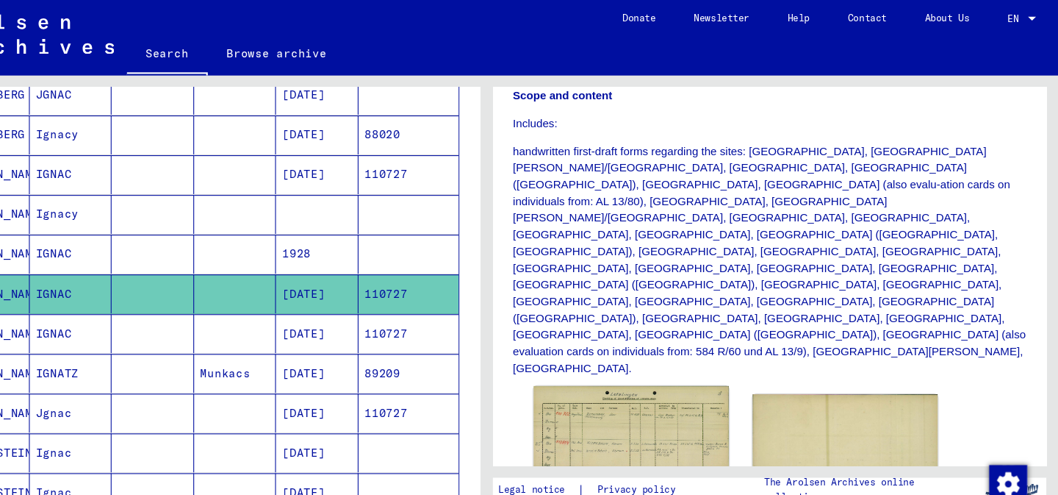
click at [632, 358] on img at bounding box center [662, 411] width 180 height 107
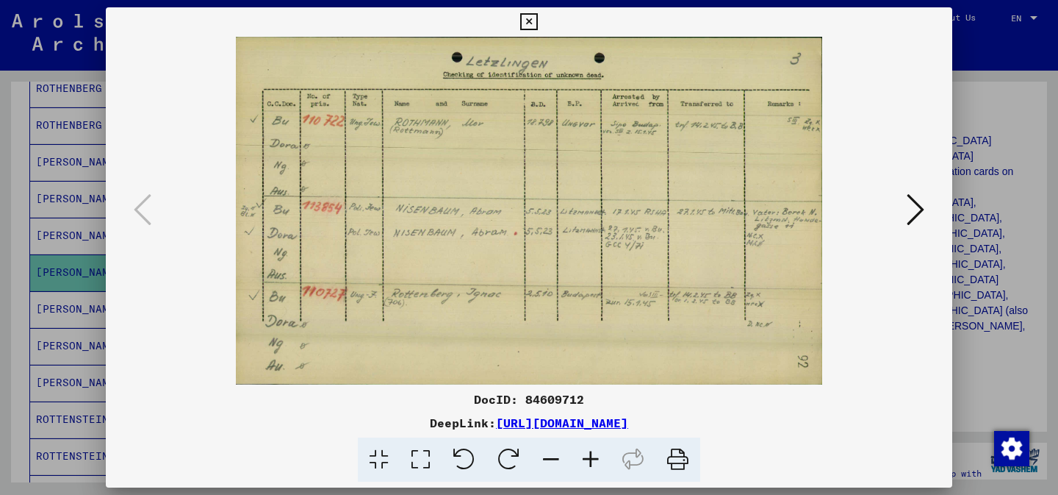
click at [913, 211] on icon at bounding box center [916, 209] width 18 height 35
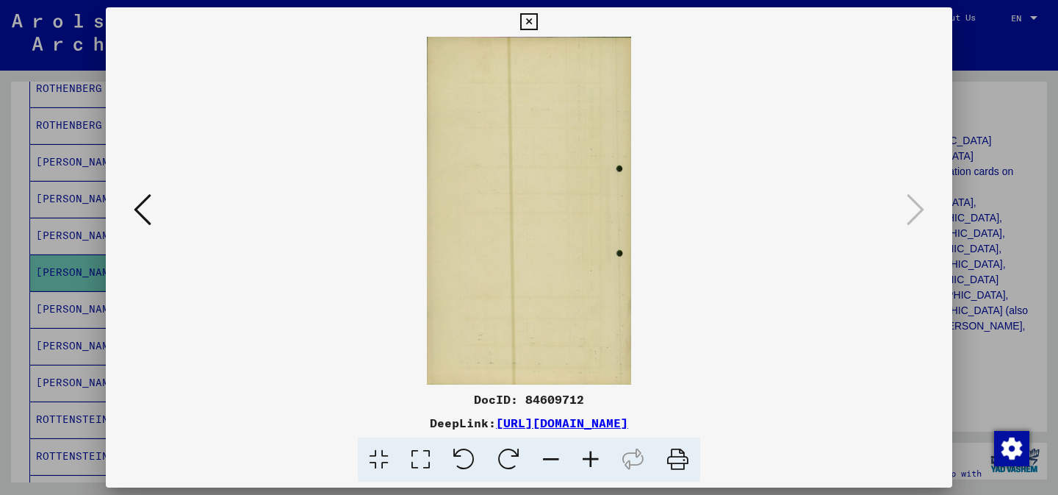
click at [1003, 295] on div at bounding box center [529, 247] width 1058 height 495
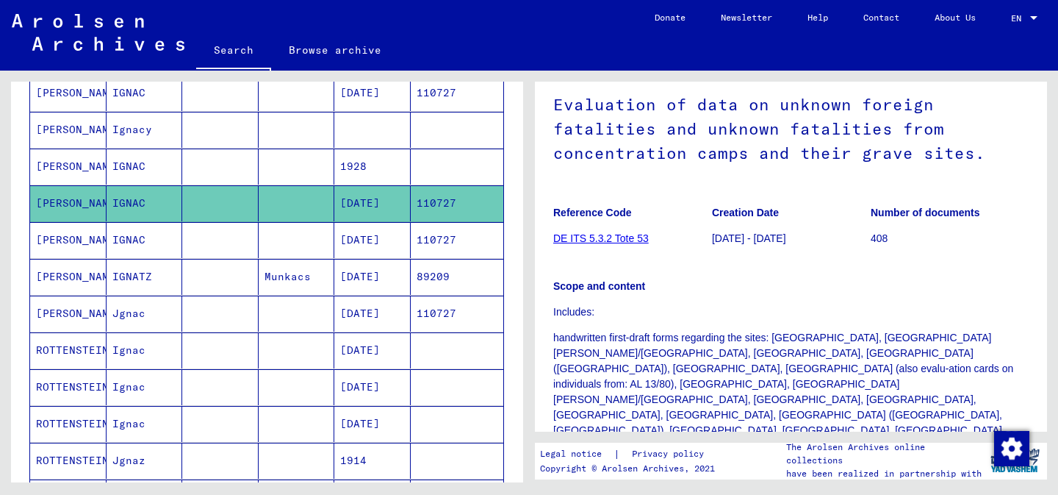
scroll to position [517, 0]
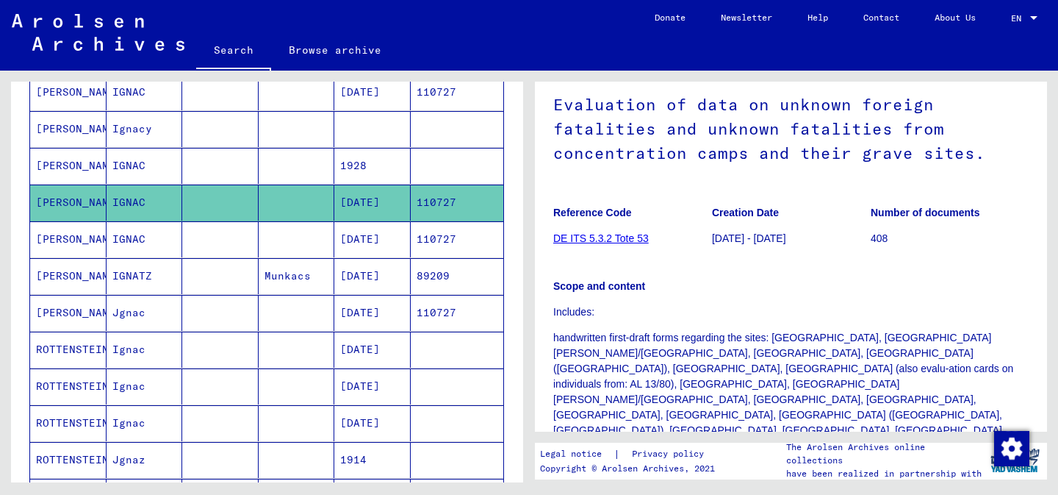
click at [207, 310] on mat-cell at bounding box center [220, 313] width 76 height 36
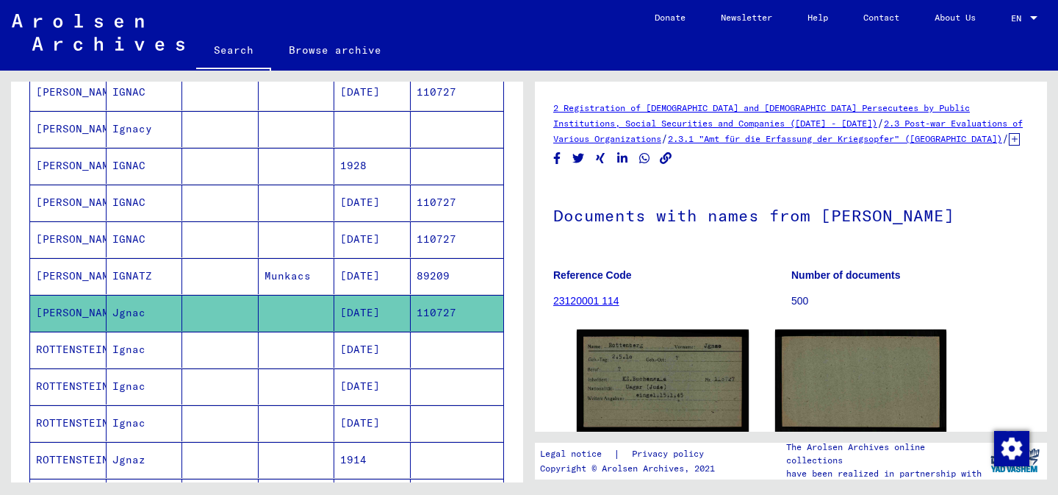
click at [217, 235] on mat-cell at bounding box center [220, 239] width 76 height 36
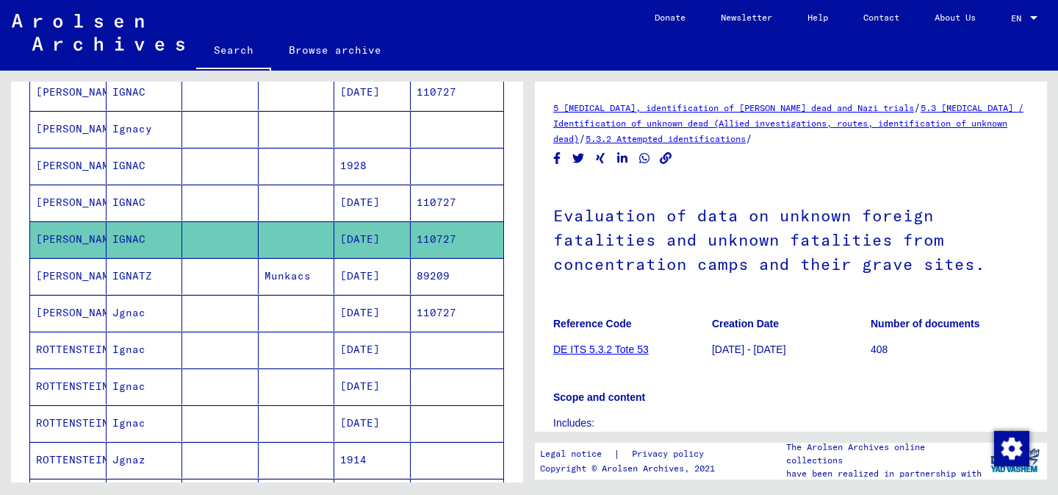
click at [209, 316] on mat-cell at bounding box center [220, 313] width 76 height 36
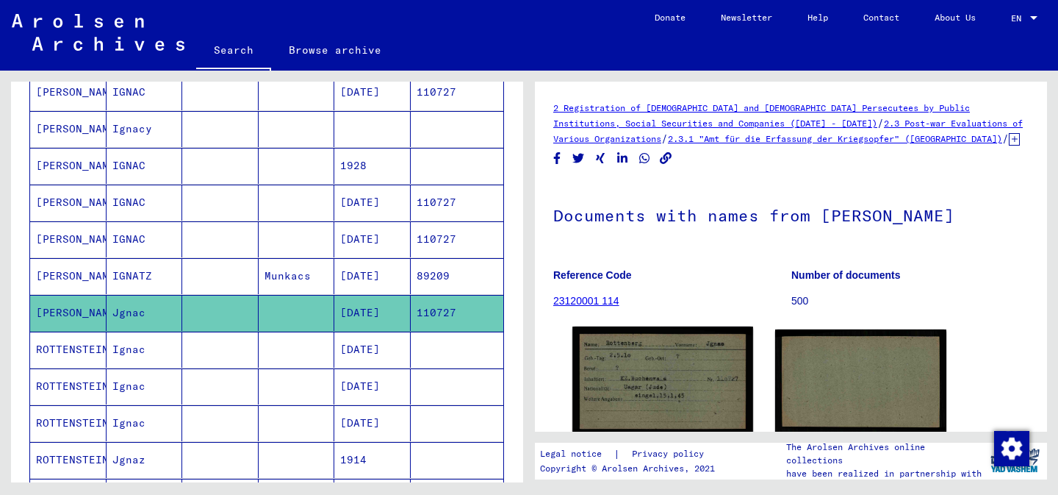
click at [650, 334] on img at bounding box center [662, 381] width 180 height 110
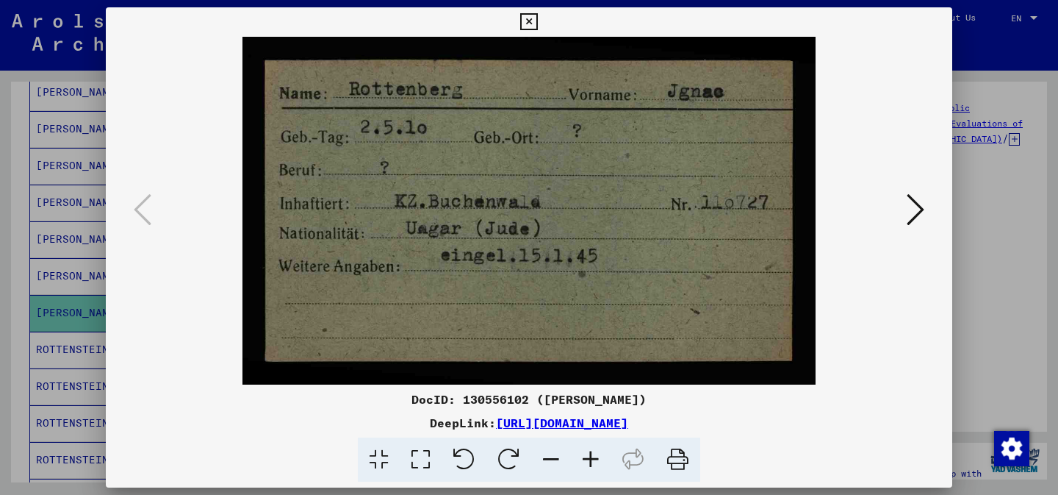
click at [966, 292] on div at bounding box center [529, 247] width 1058 height 495
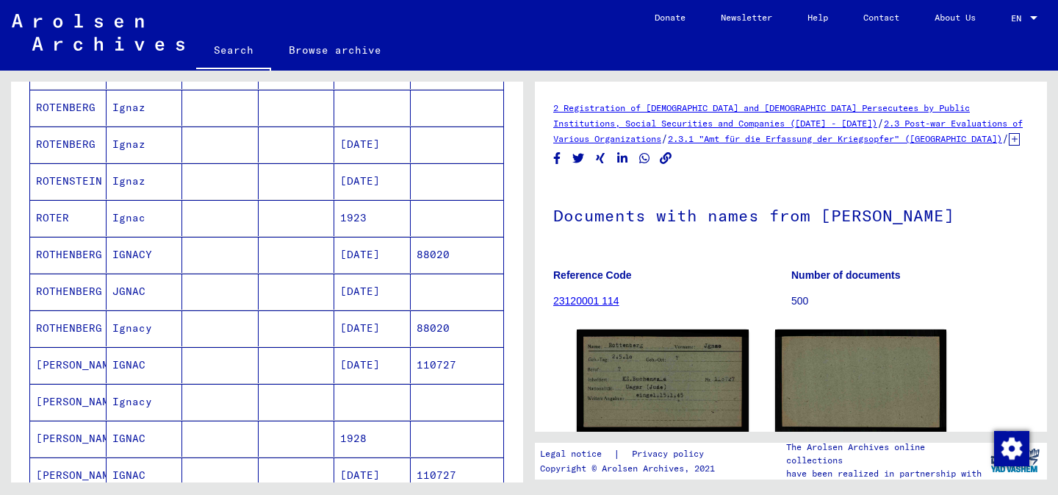
scroll to position [243, 0]
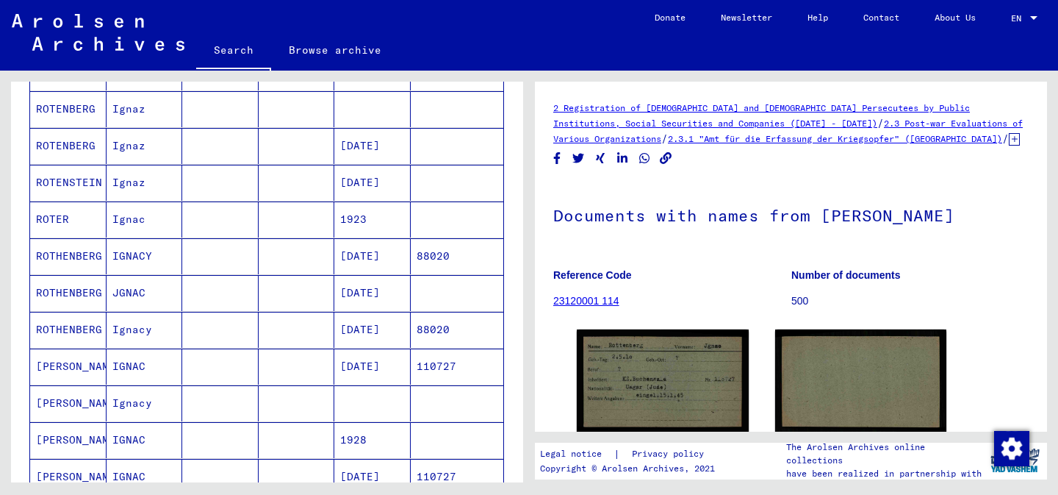
click at [208, 405] on mat-cell at bounding box center [220, 403] width 76 height 36
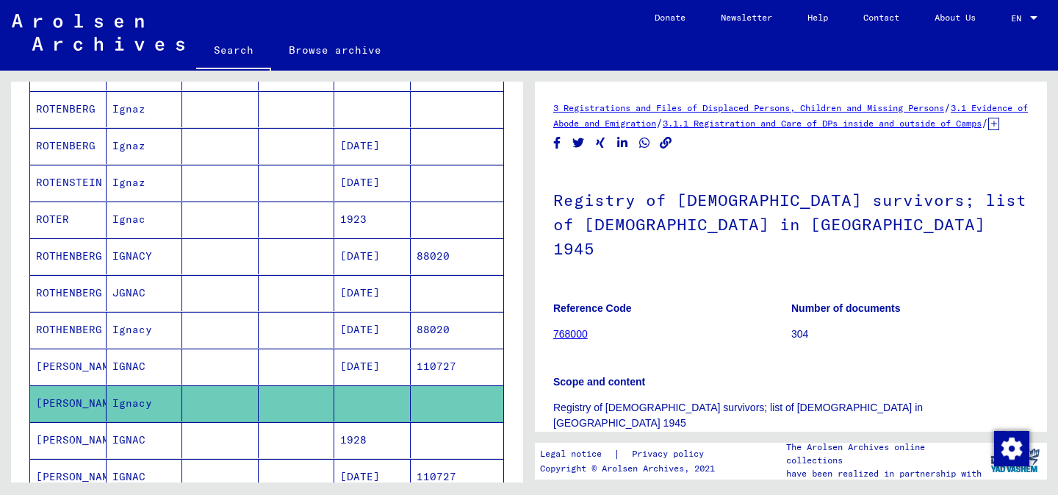
click at [226, 323] on mat-cell at bounding box center [220, 330] width 76 height 36
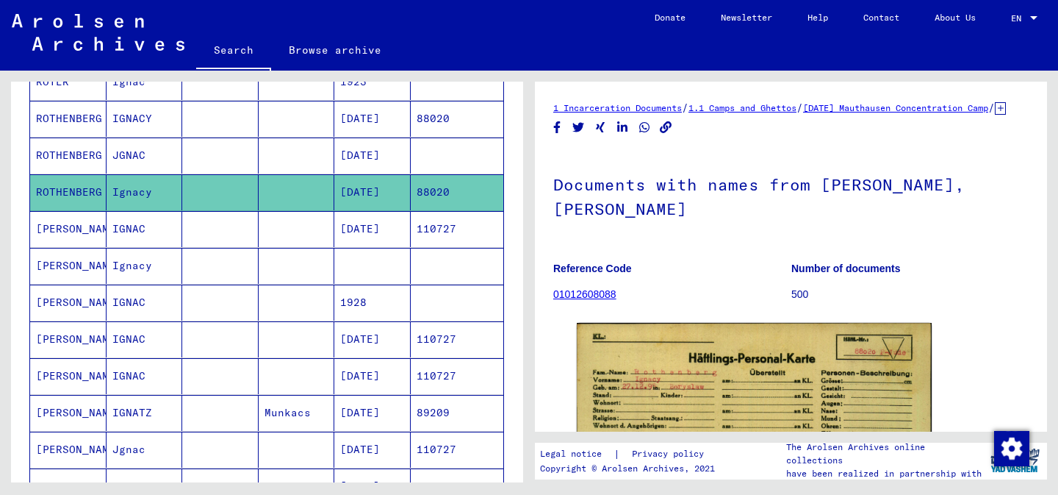
scroll to position [386, 0]
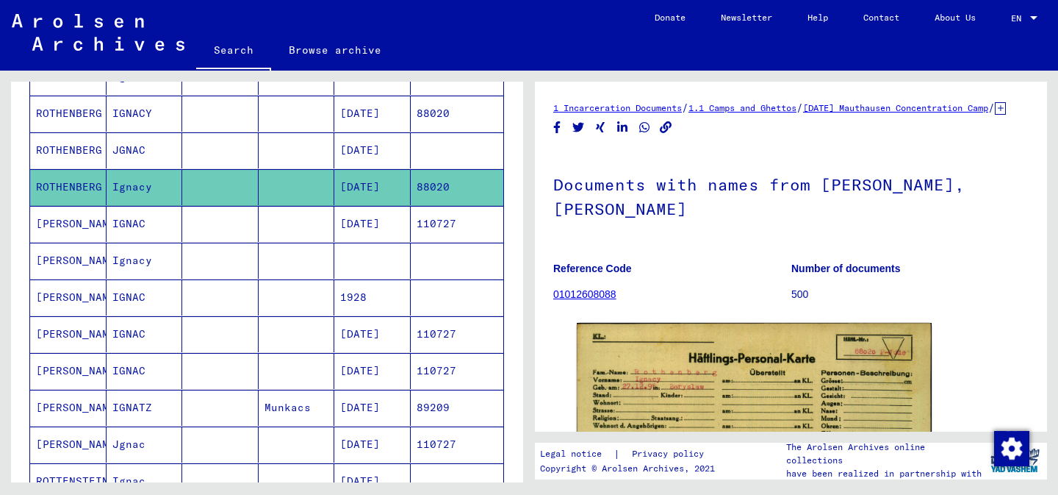
click at [234, 256] on mat-cell at bounding box center [220, 261] width 76 height 36
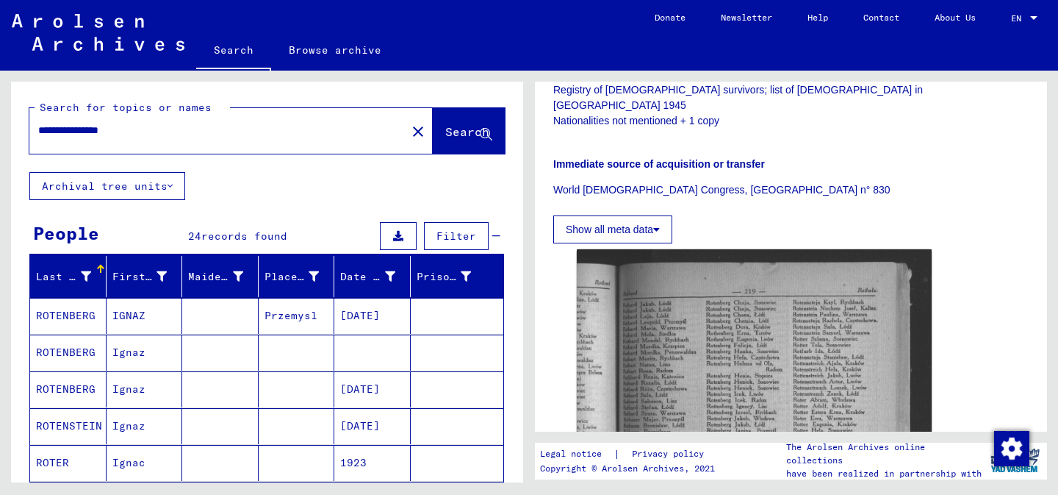
click at [179, 130] on input "**********" at bounding box center [217, 130] width 359 height 15
type input "**********"
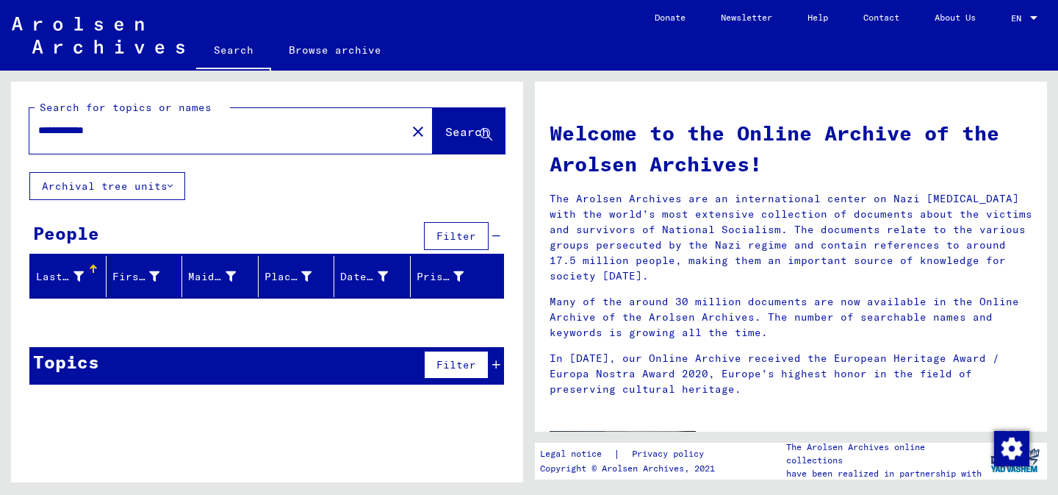
click at [450, 146] on button "Search" at bounding box center [469, 131] width 72 height 46
